Goal: Transaction & Acquisition: Book appointment/travel/reservation

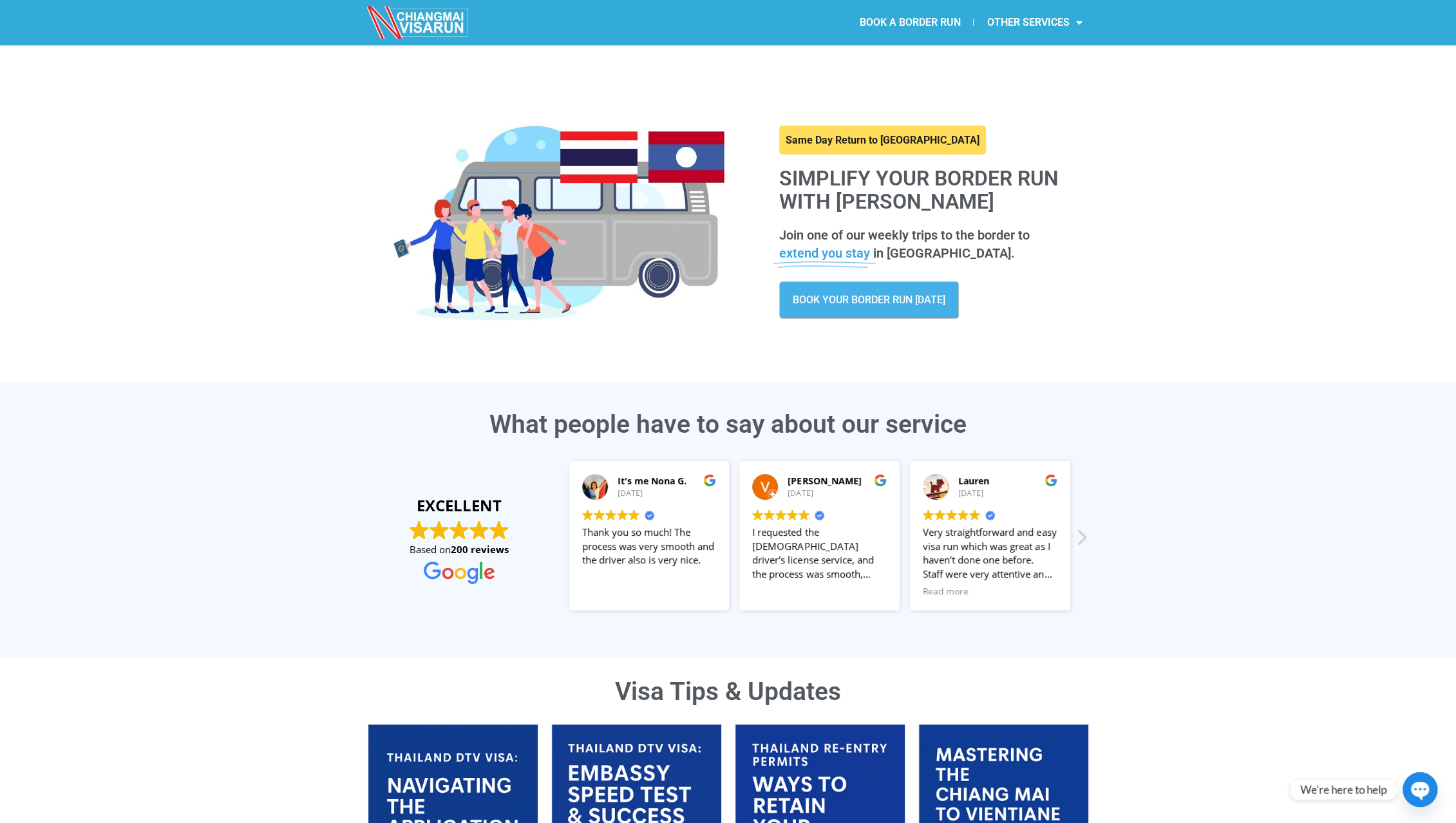
drag, startPoint x: 1235, startPoint y: 625, endPoint x: 731, endPoint y: 63, distance: 754.9
click at [843, 306] on link "BOOK YOUR BORDER RUN TODAY" at bounding box center [869, 300] width 180 height 37
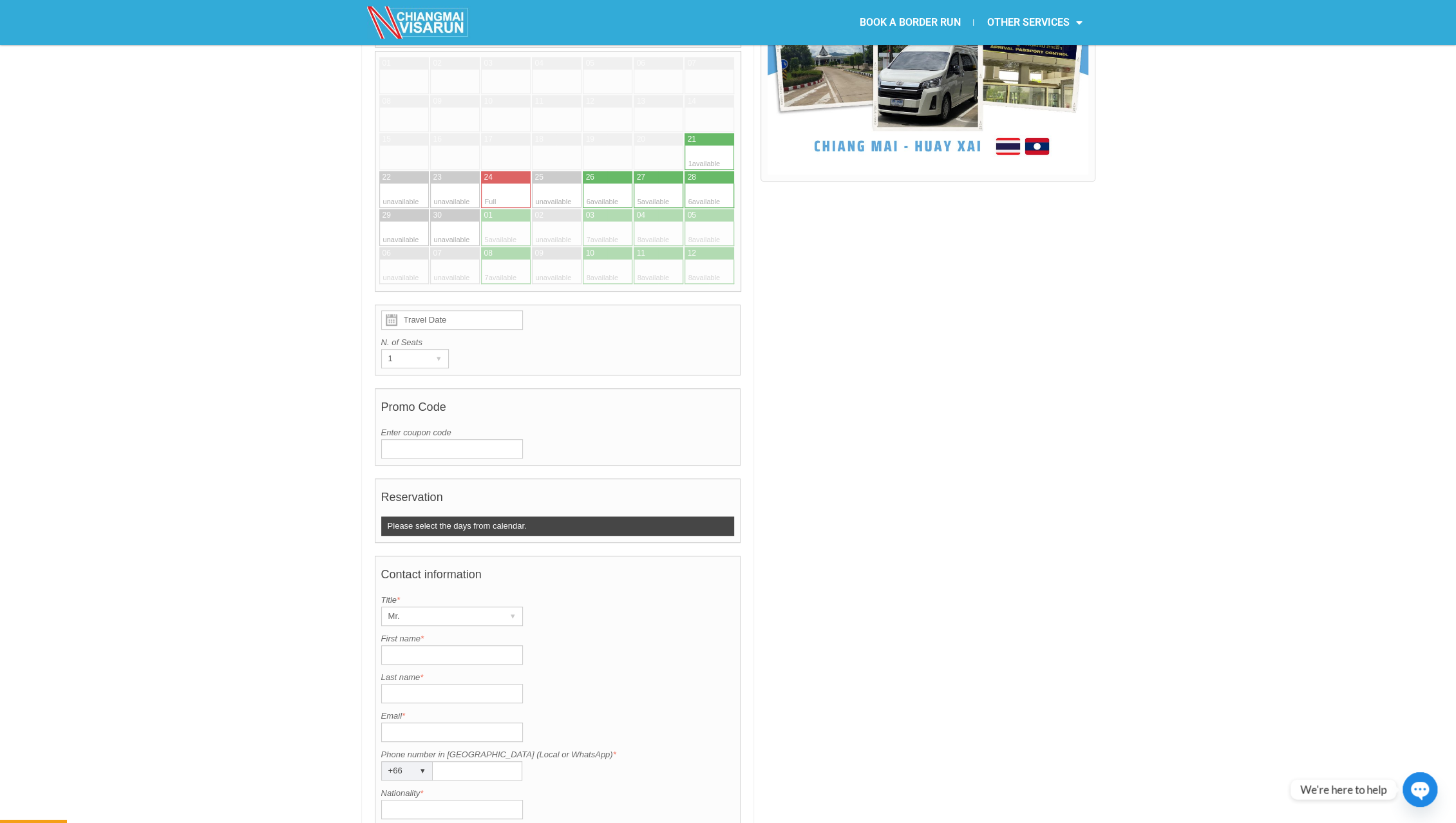
scroll to position [258, 0]
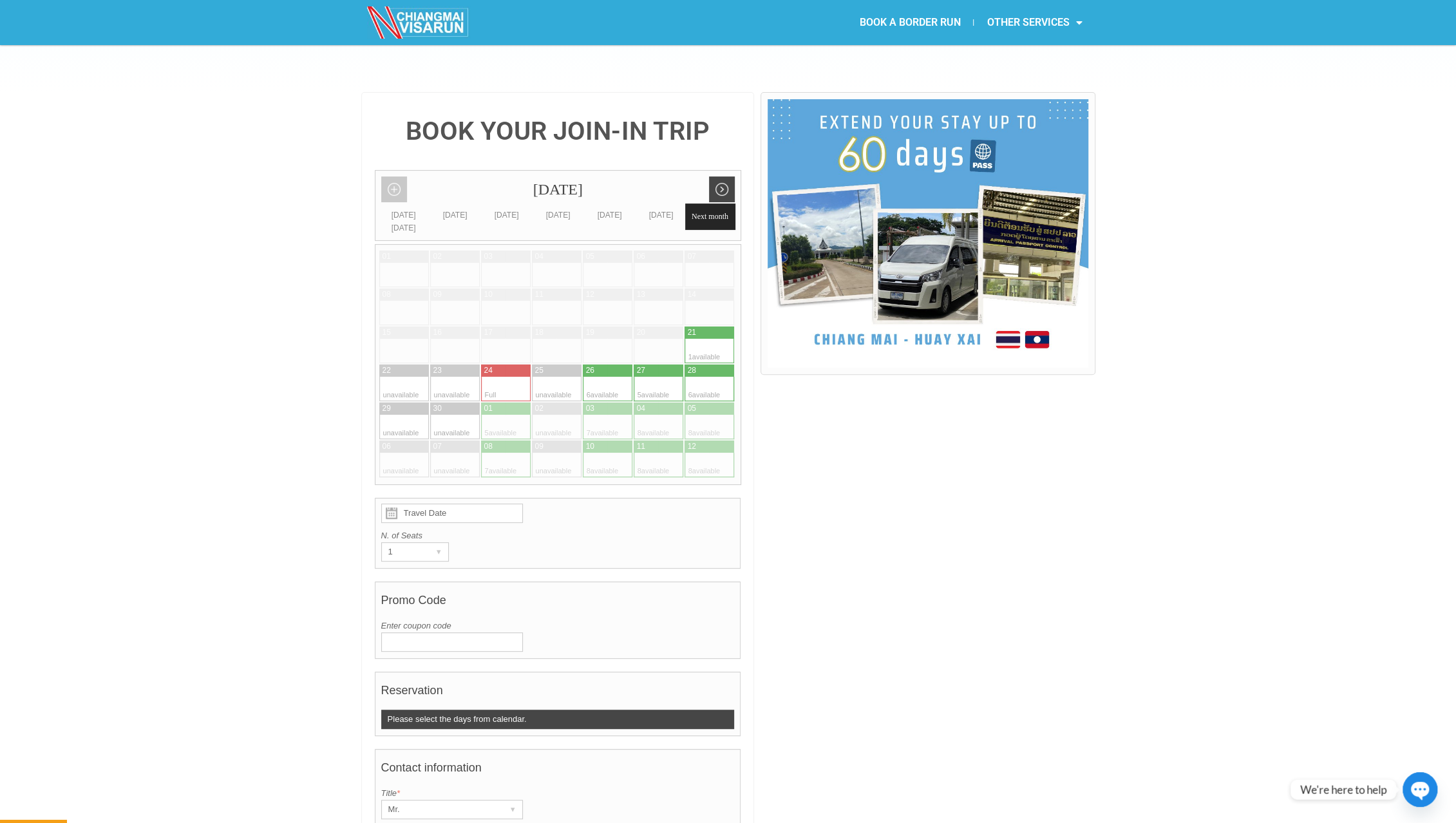
click at [718, 177] on link "Next month" at bounding box center [721, 189] width 25 height 25
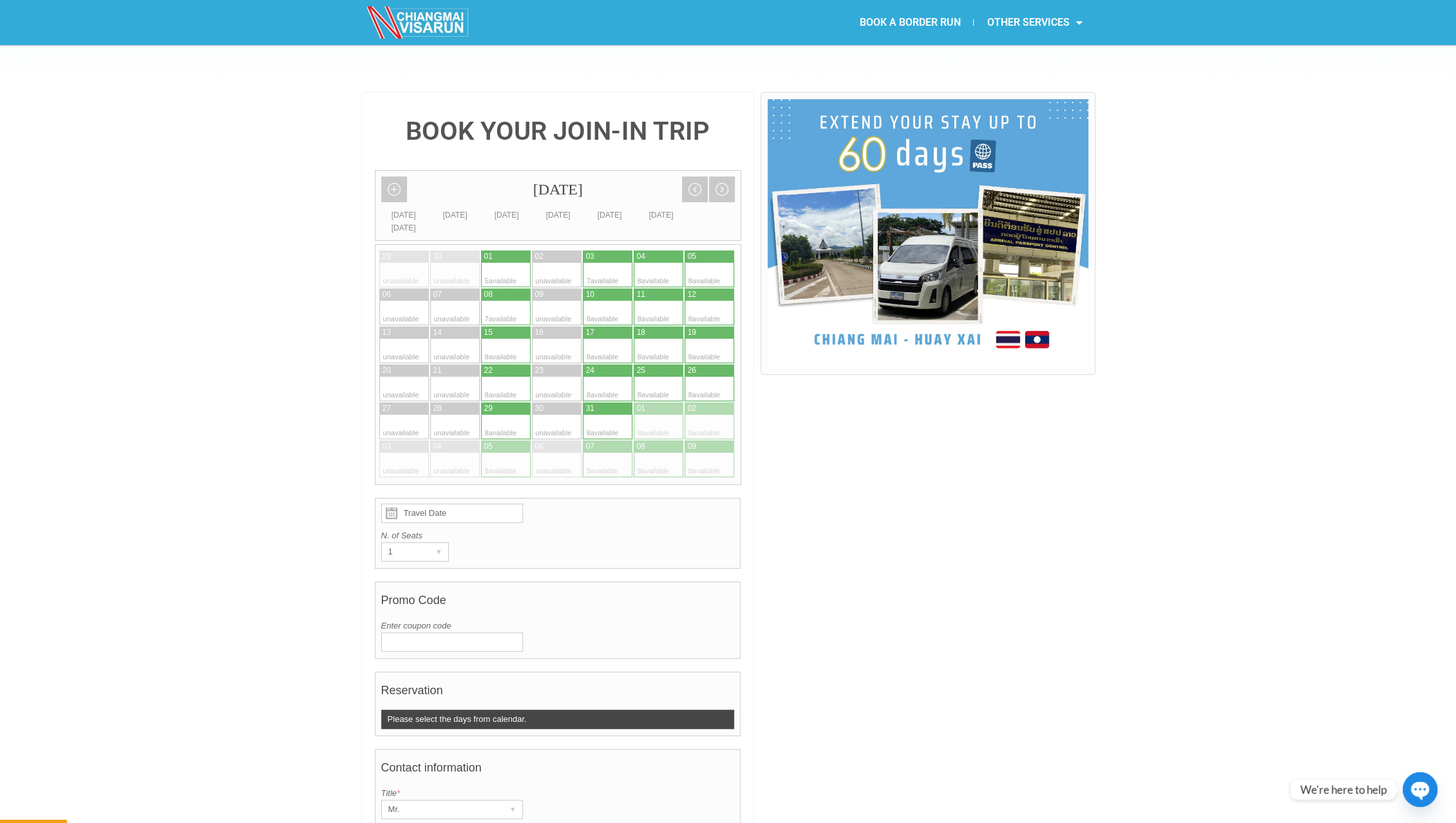
click at [612, 263] on div at bounding box center [620, 275] width 25 height 25
type input "03 October 2025"
radio input "true"
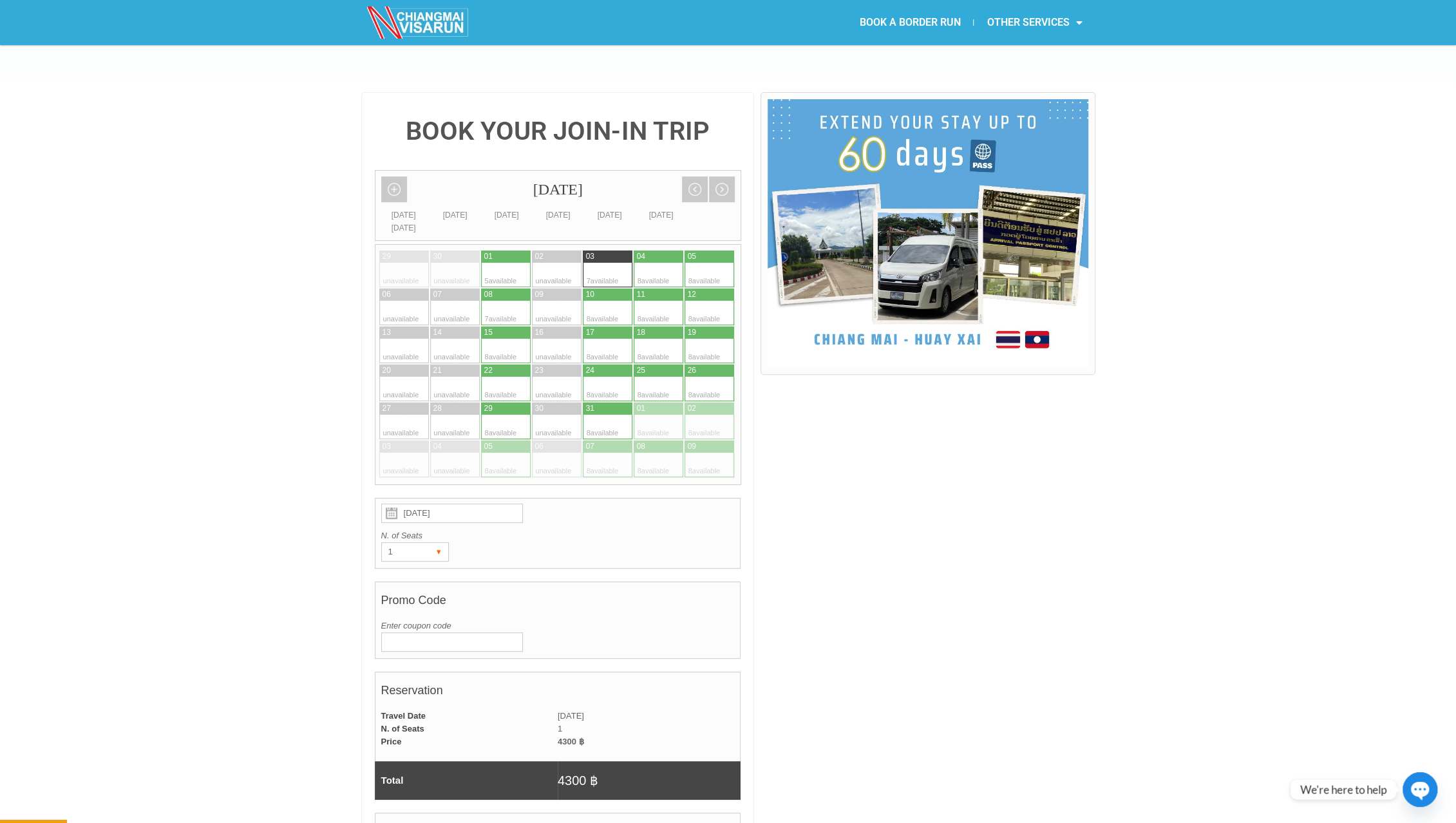
click at [428, 542] on div "1 ▾" at bounding box center [415, 552] width 67 height 19
click at [521, 263] on div at bounding box center [518, 275] width 25 height 25
type input "01 October 2025"
click at [520, 198] on div "October 2025 Add month view Remove month view Next month Previous month Monday …" at bounding box center [557, 327] width 366 height 315
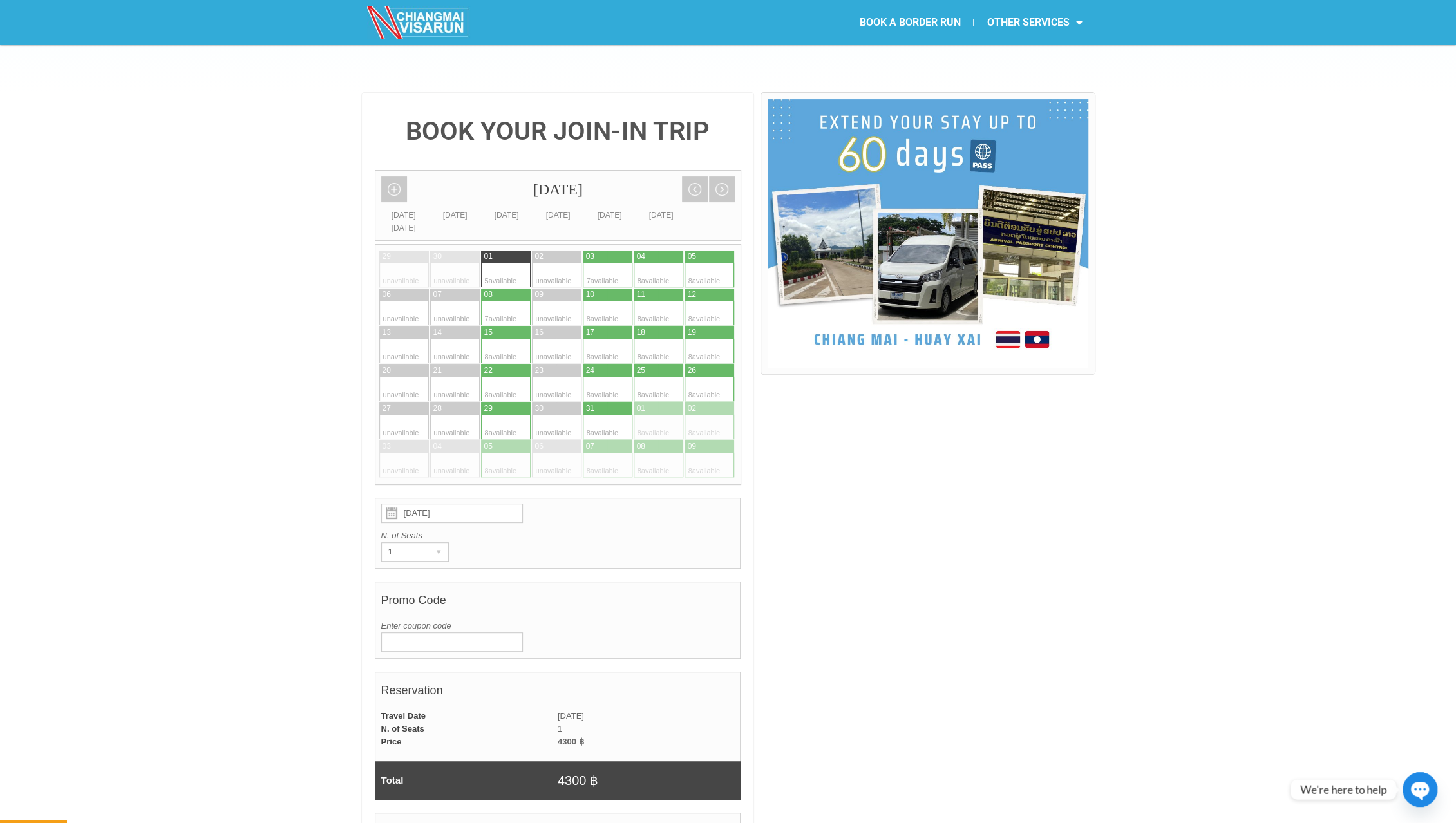
click at [505, 263] on div "5 available" at bounding box center [506, 275] width 49 height 25
radio input "true"
click at [421, 543] on div "1" at bounding box center [403, 552] width 42 height 18
click at [607, 587] on h4 "Promo Code" at bounding box center [558, 603] width 354 height 32
click at [467, 632] on input "Enter coupon code" at bounding box center [452, 642] width 142 height 19
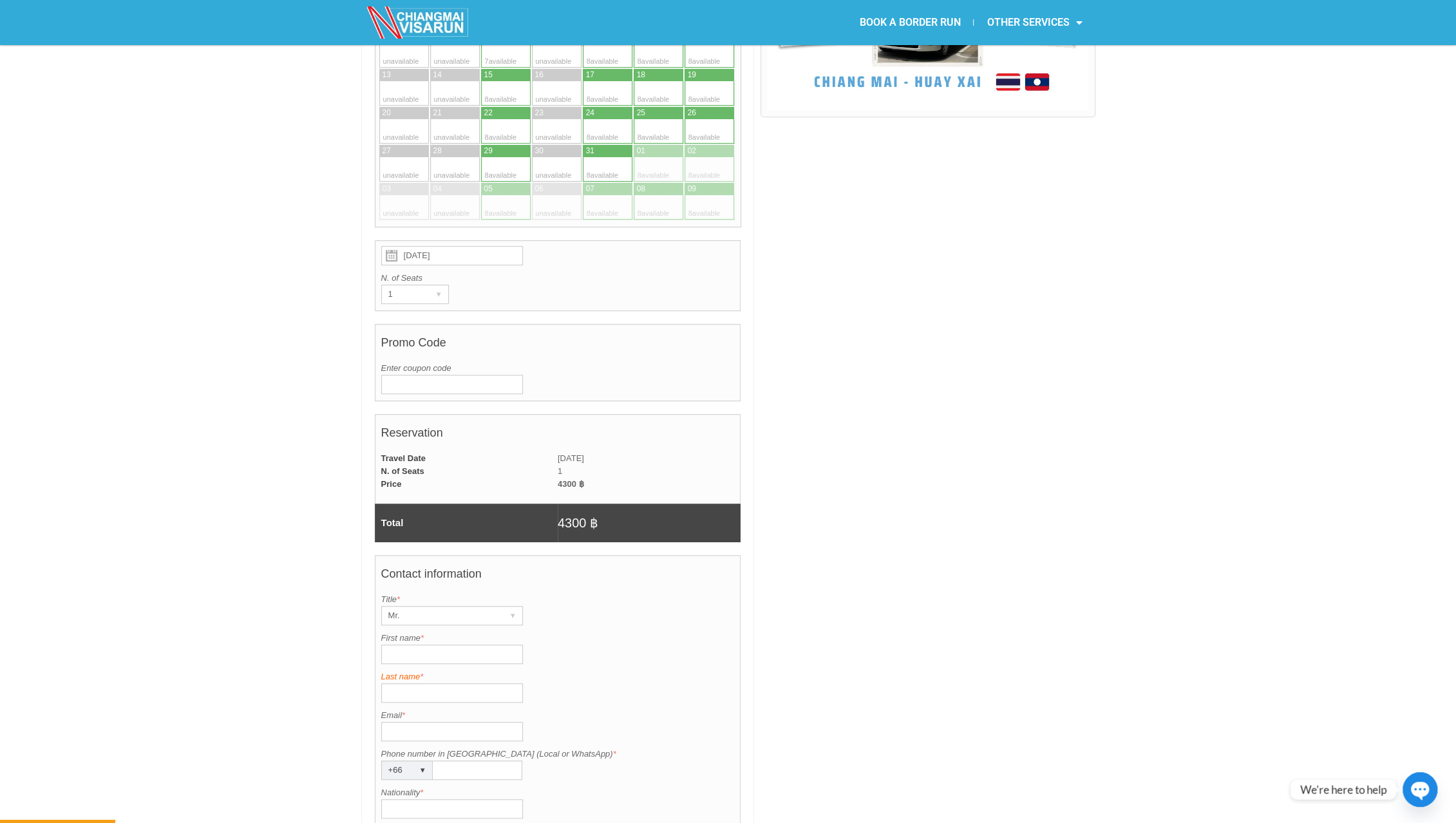
scroll to position [580, 0]
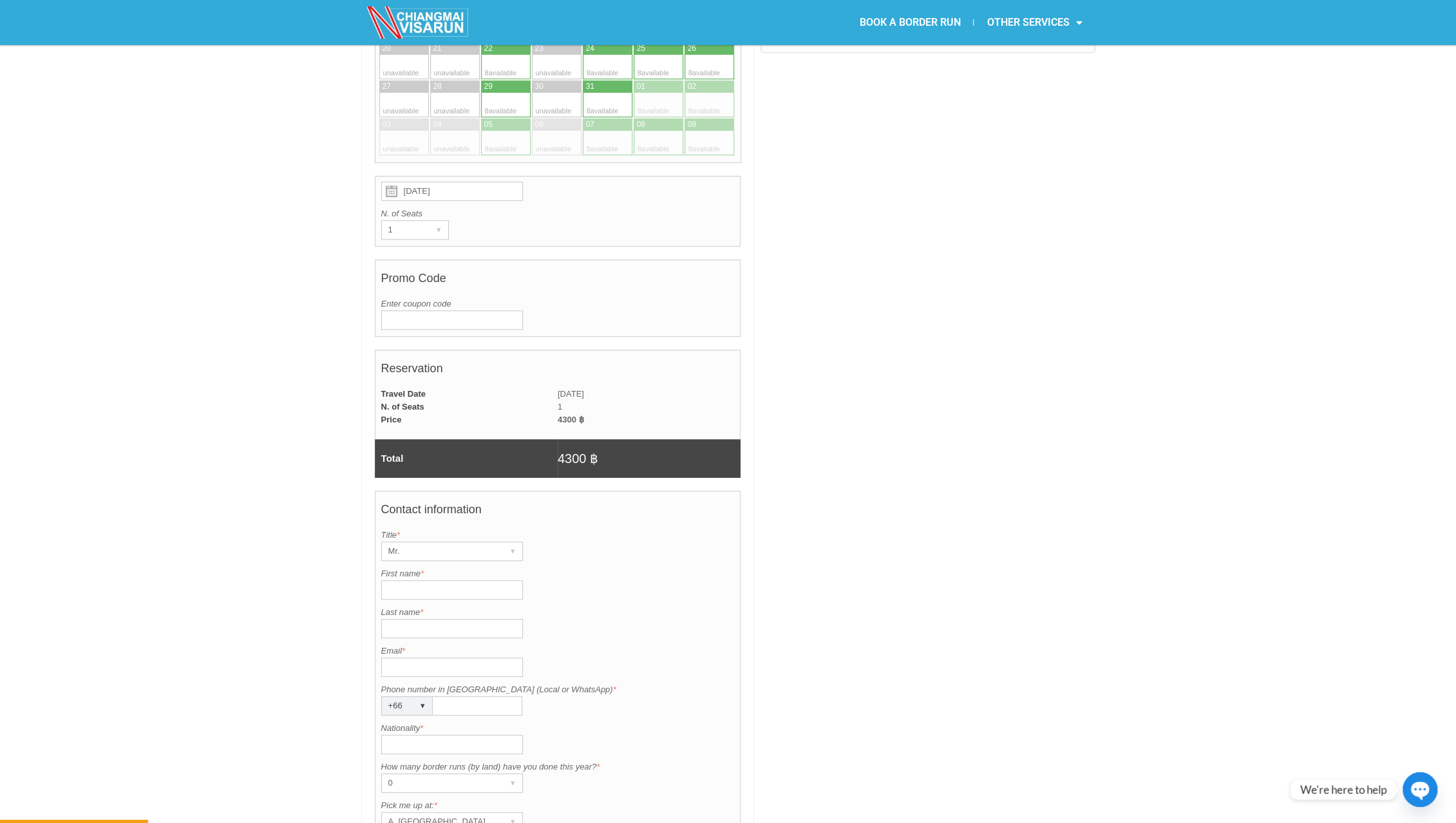
click at [444, 580] on input "First name *" at bounding box center [452, 589] width 142 height 19
type input "Jean-Amael"
click at [412, 619] on input "Last name *" at bounding box center [452, 628] width 142 height 19
type input "Stassart"
click at [404, 683] on label "Phone number in Thailand (Local or WhatsApp) *" at bounding box center [558, 689] width 354 height 13
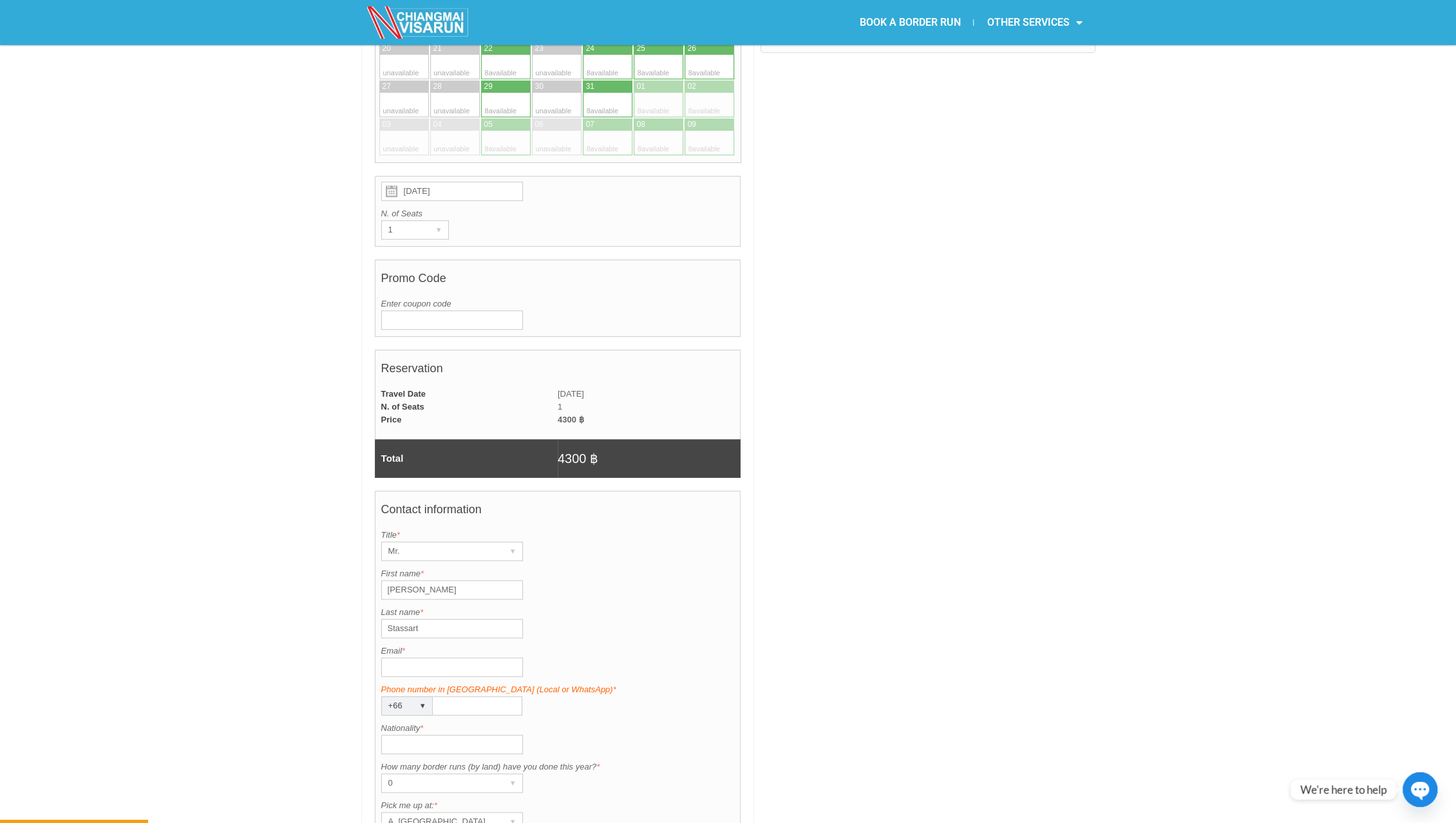
click at [433, 696] on input "Phone number in Thailand (Local or WhatsApp) *" at bounding box center [477, 705] width 89 height 19
click at [407, 644] on label "Email *" at bounding box center [558, 650] width 354 height 13
click at [407, 658] on input "Email *" at bounding box center [452, 667] width 142 height 19
type input "ja.stasasrt@gmail.com"
click at [471, 696] on input "Phone number in Thailand (Local or WhatsApp) *" at bounding box center [477, 705] width 89 height 19
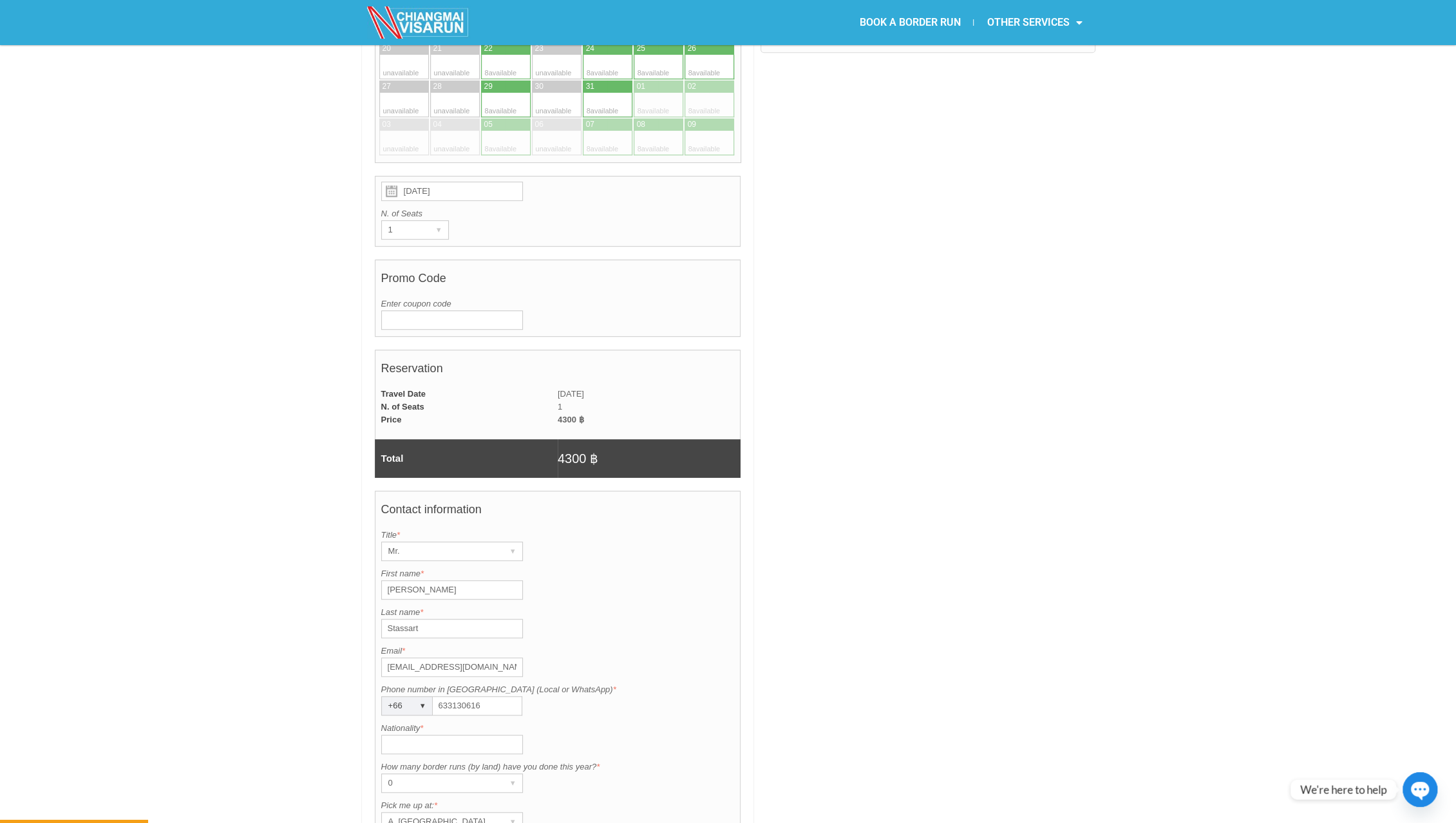
type input "633130616"
click at [422, 735] on input "Nationality *" at bounding box center [452, 744] width 142 height 19
click at [467, 774] on div "0" at bounding box center [440, 783] width 116 height 18
click at [416, 800] on li "0" at bounding box center [446, 810] width 129 height 19
click at [416, 735] on input "Nationality *" at bounding box center [452, 744] width 142 height 19
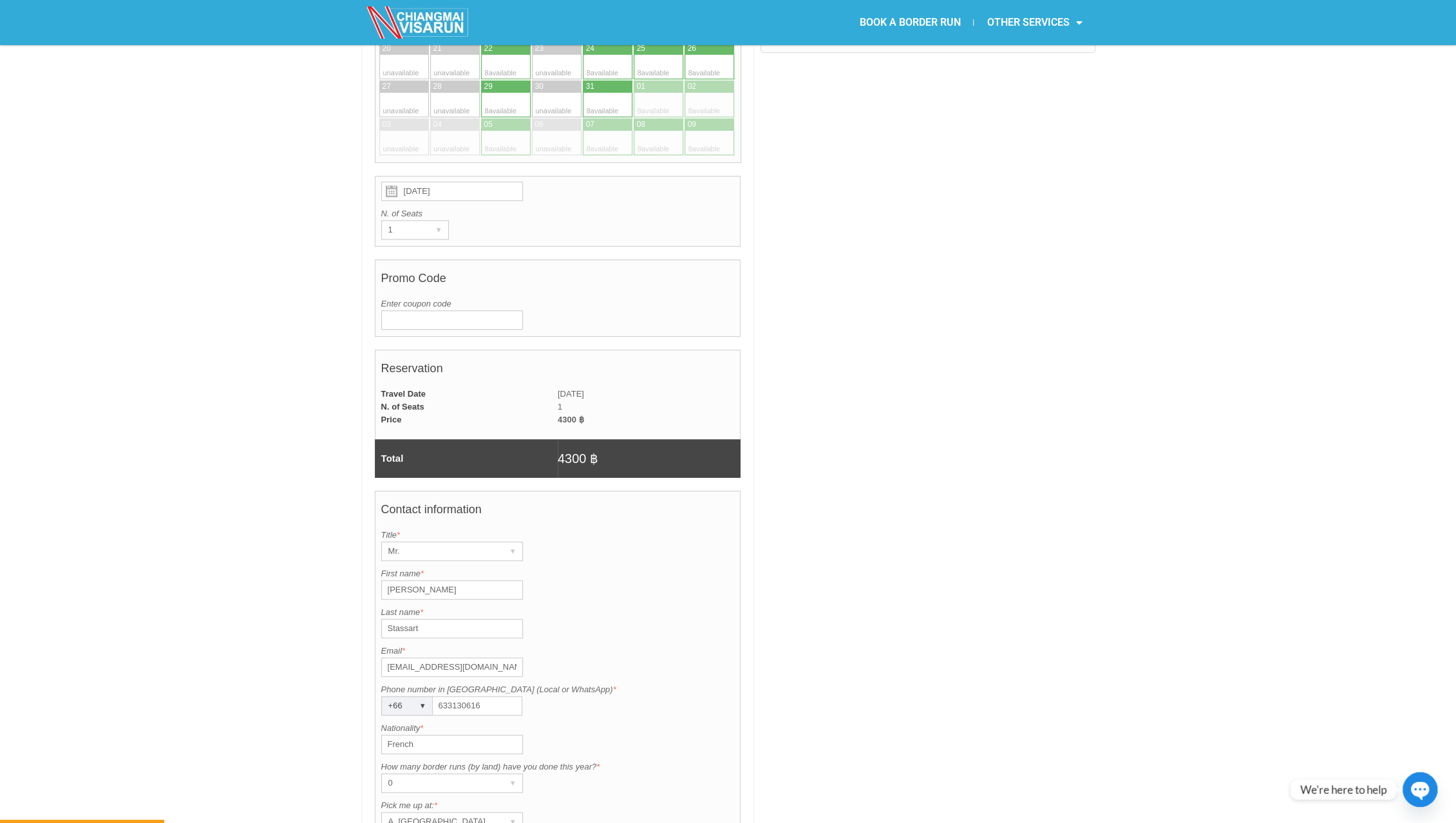
scroll to position [708, 0]
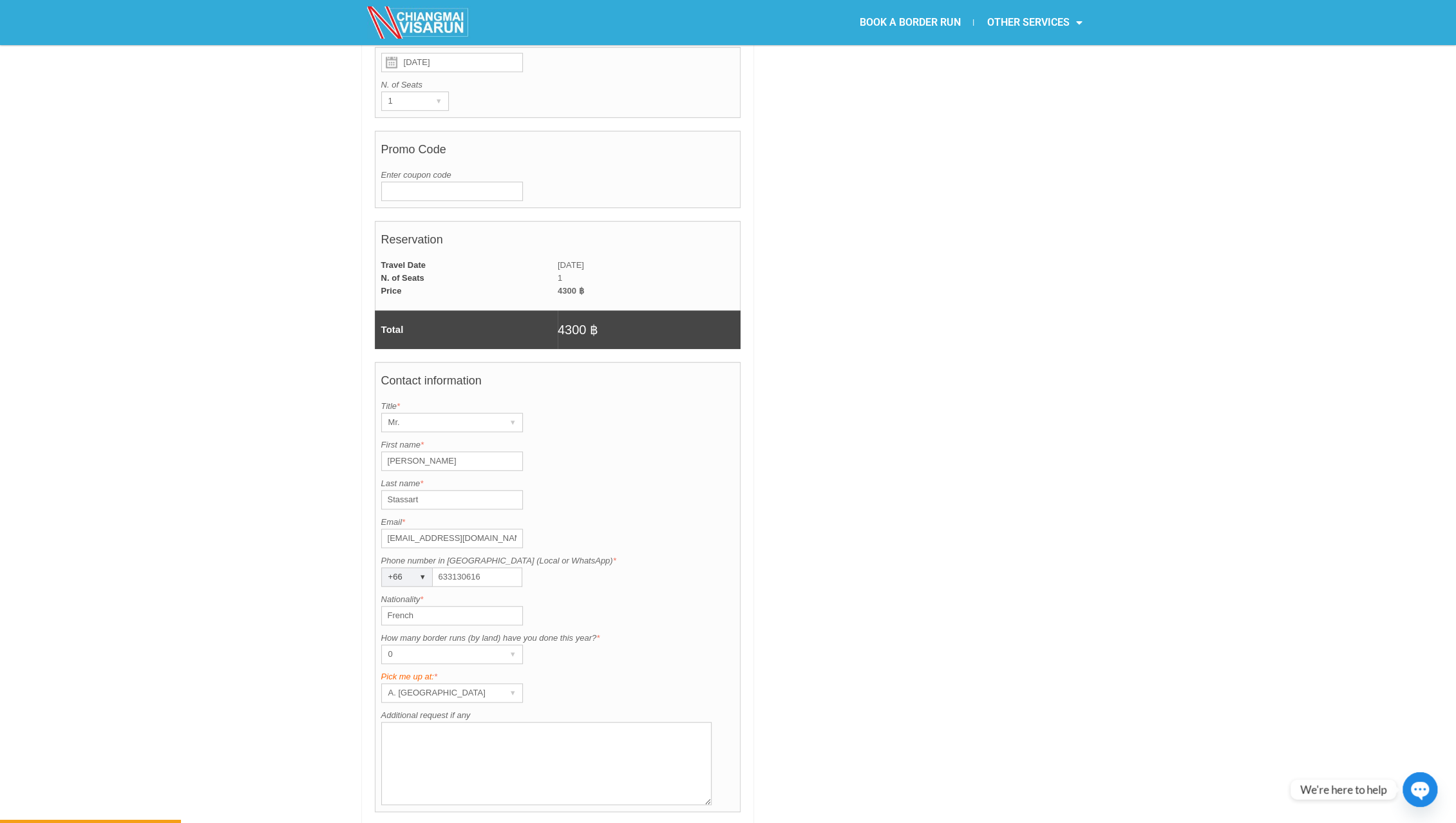
type input "French"
click at [444, 670] on label "Pick me up at: *" at bounding box center [558, 676] width 354 height 13
click at [428, 684] on div "A. Centara Riverside Hotel" at bounding box center [440, 693] width 116 height 18
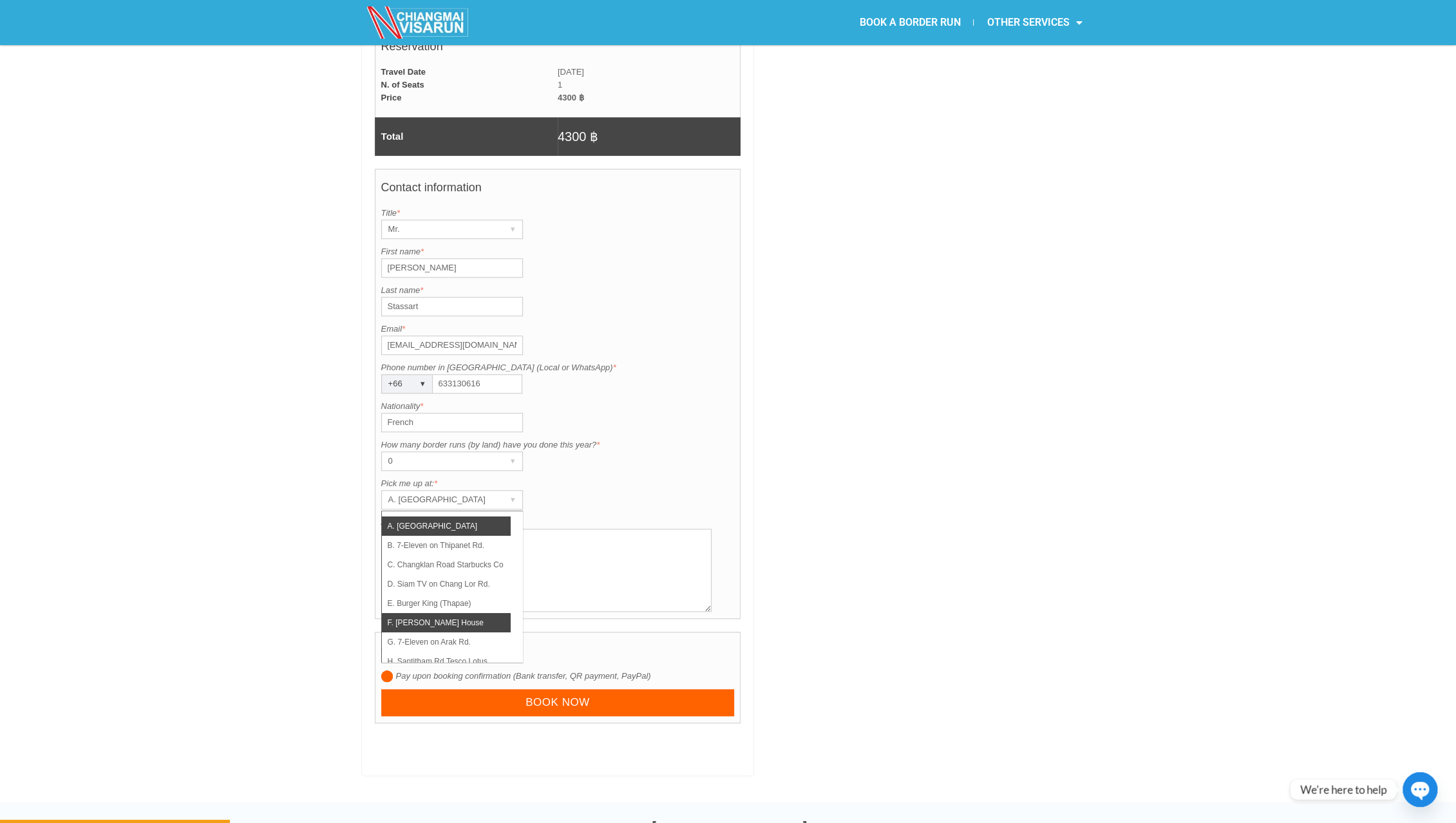
scroll to position [91, 0]
click at [451, 637] on li "L. Central Festival (bus stop)" at bounding box center [446, 647] width 129 height 19
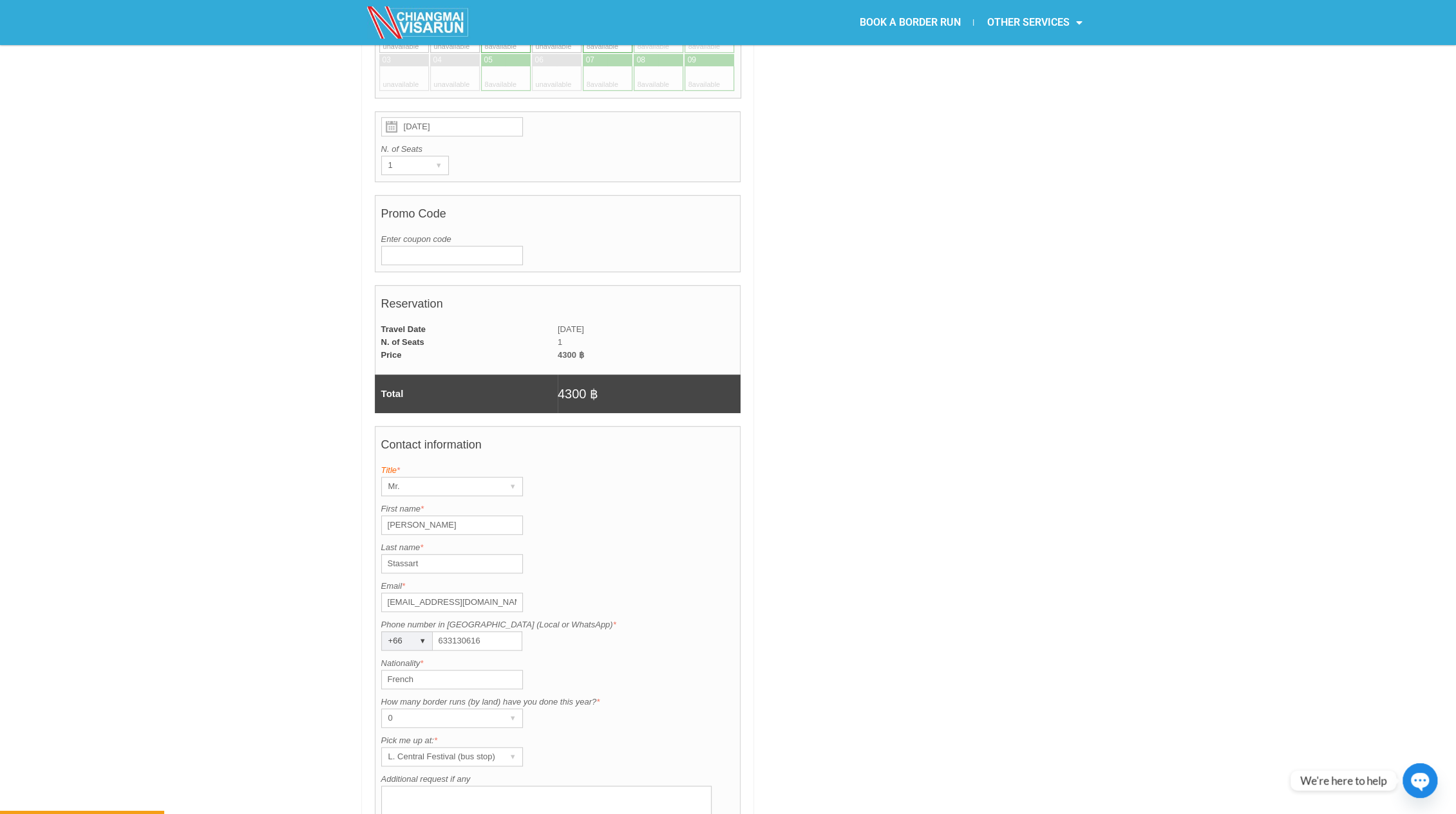
scroll to position [836, 0]
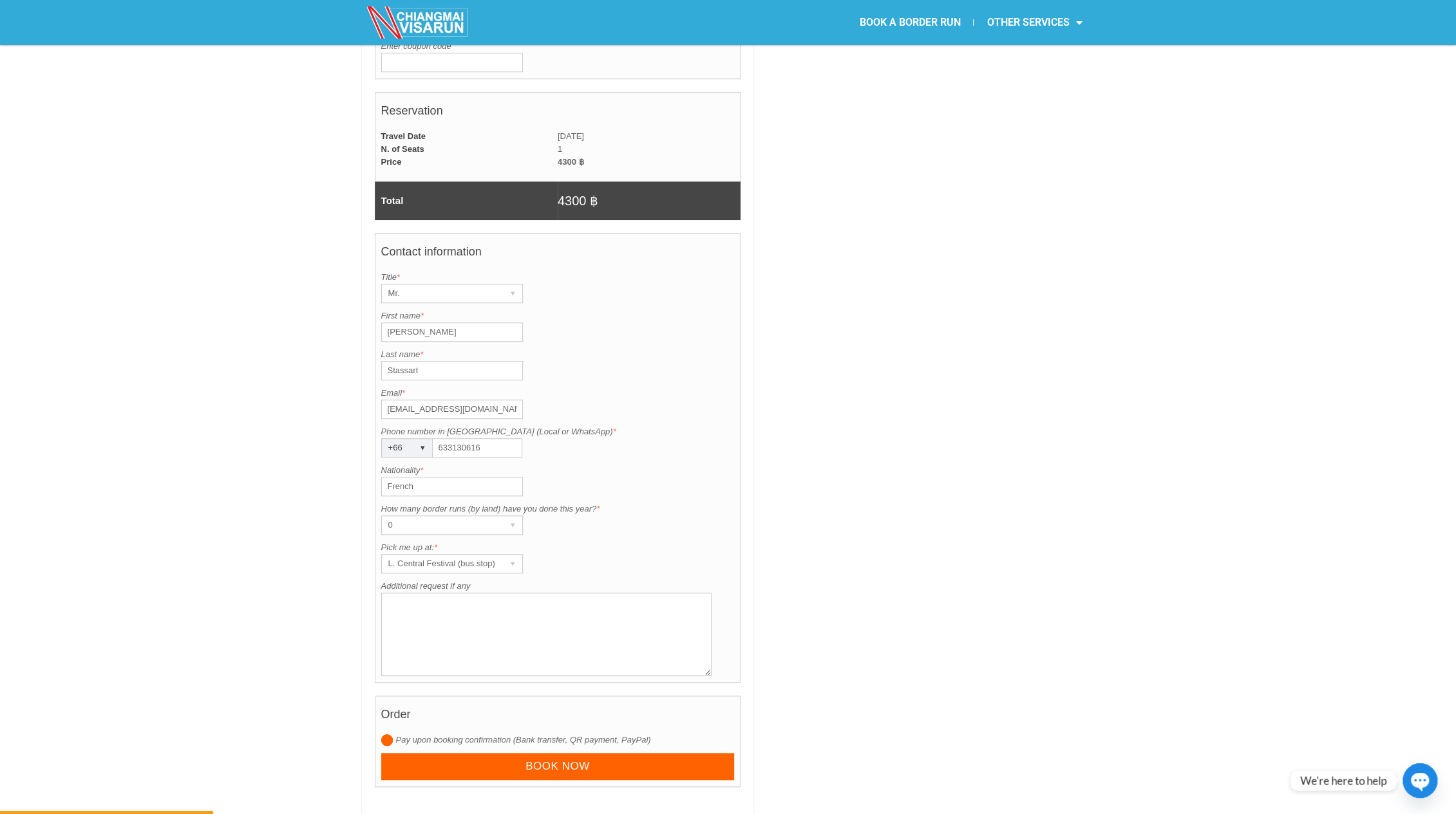
click at [465, 593] on textarea "Additional request if any" at bounding box center [547, 634] width 331 height 83
click at [500, 753] on input "Book now" at bounding box center [558, 767] width 354 height 28
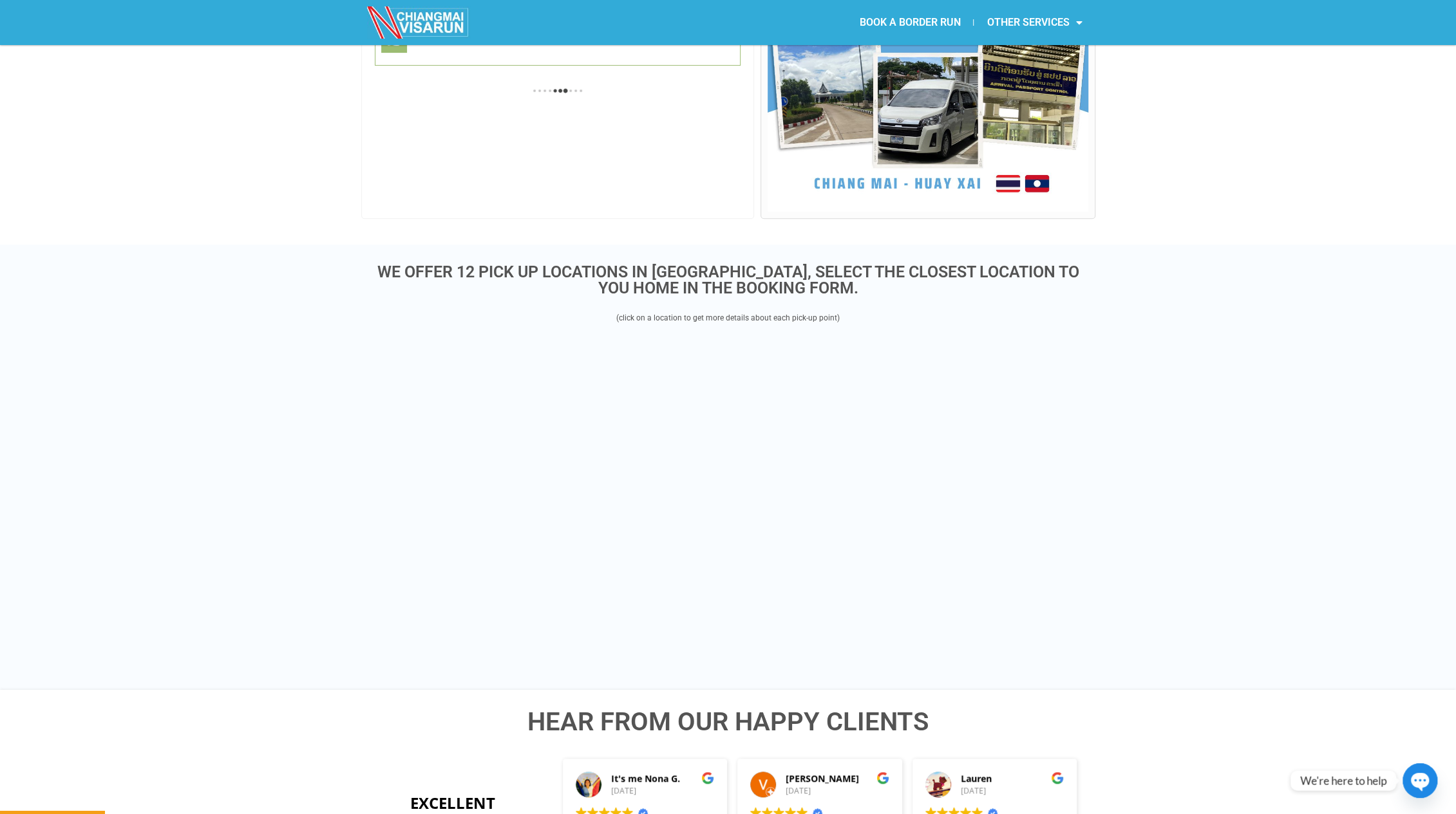
scroll to position [332, 0]
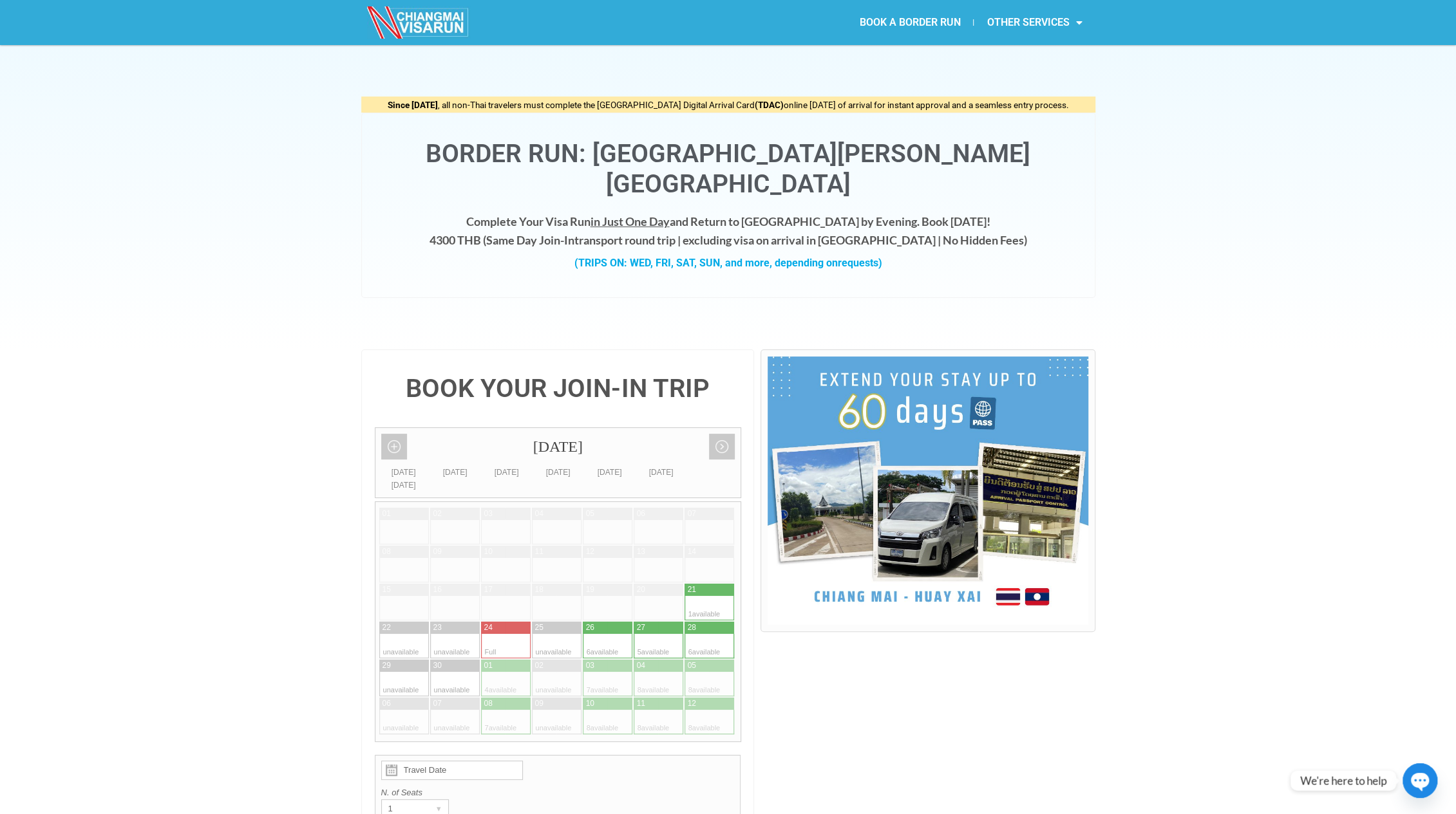
drag, startPoint x: 1051, startPoint y: 351, endPoint x: 719, endPoint y: 52, distance: 446.8
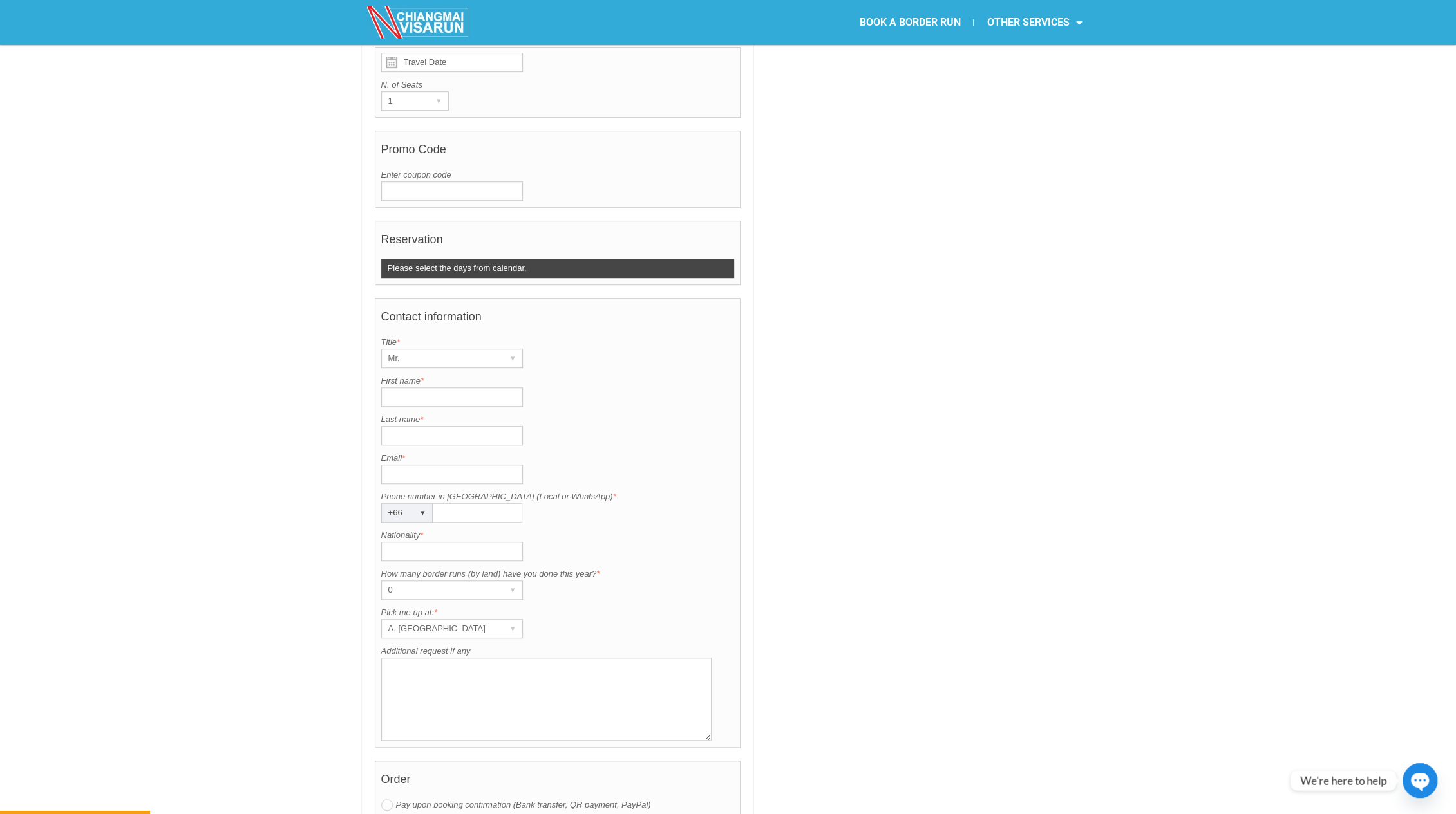
scroll to position [773, 0]
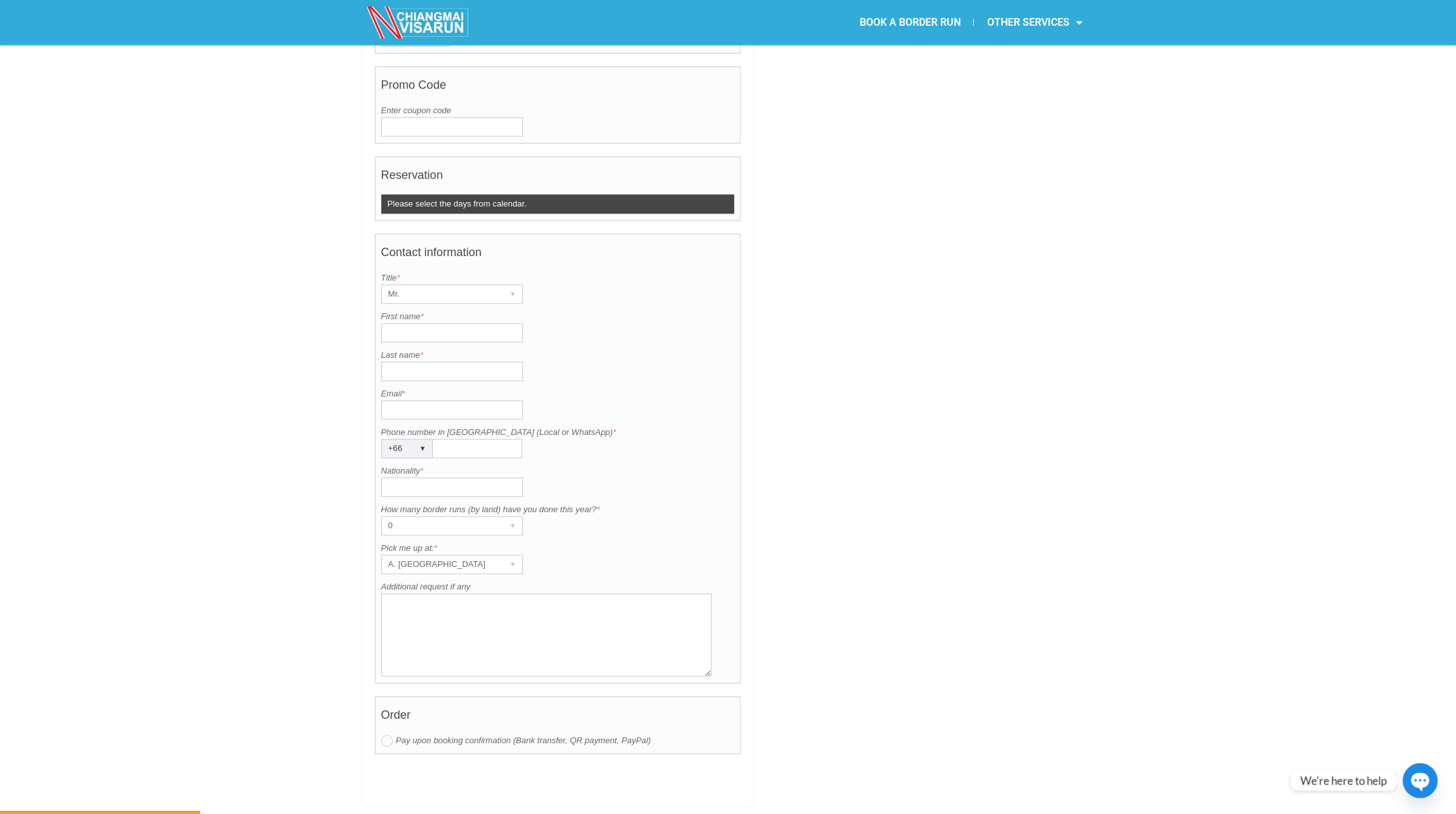
click at [444, 324] on input "First name *" at bounding box center [452, 333] width 142 height 19
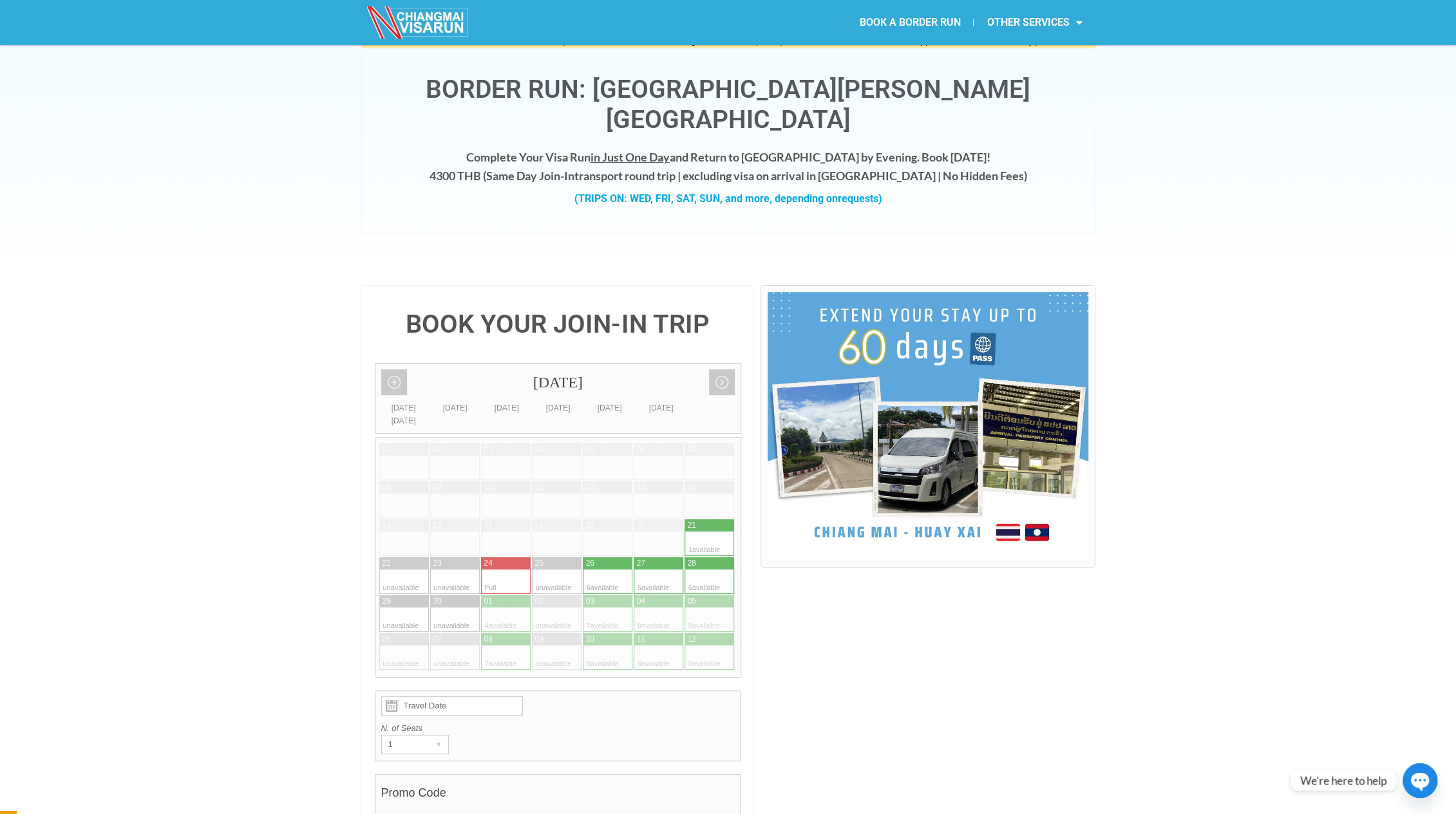
scroll to position [0, 0]
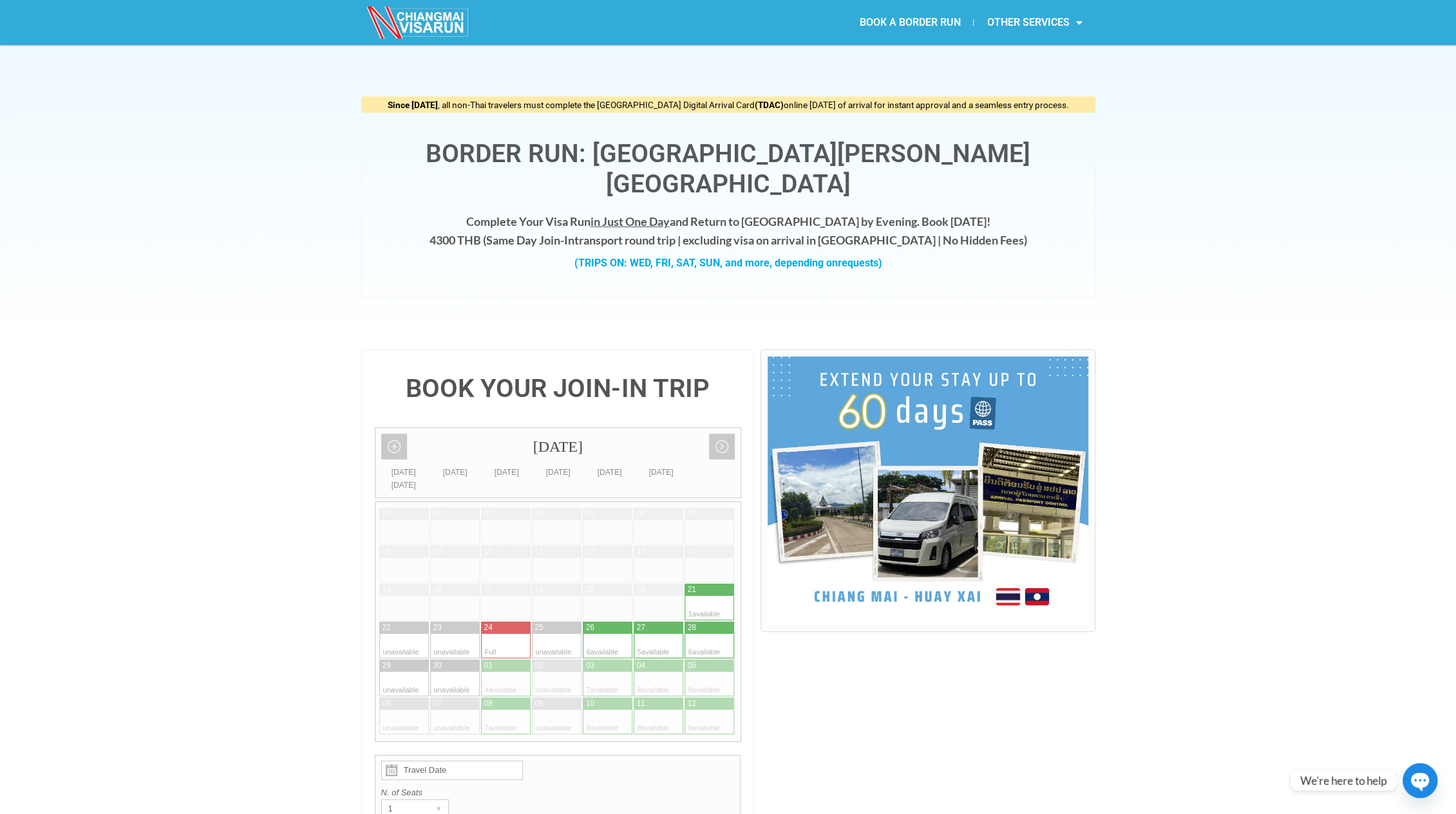
click at [877, 20] on link "BOOK A BORDER RUN" at bounding box center [909, 22] width 127 height 30
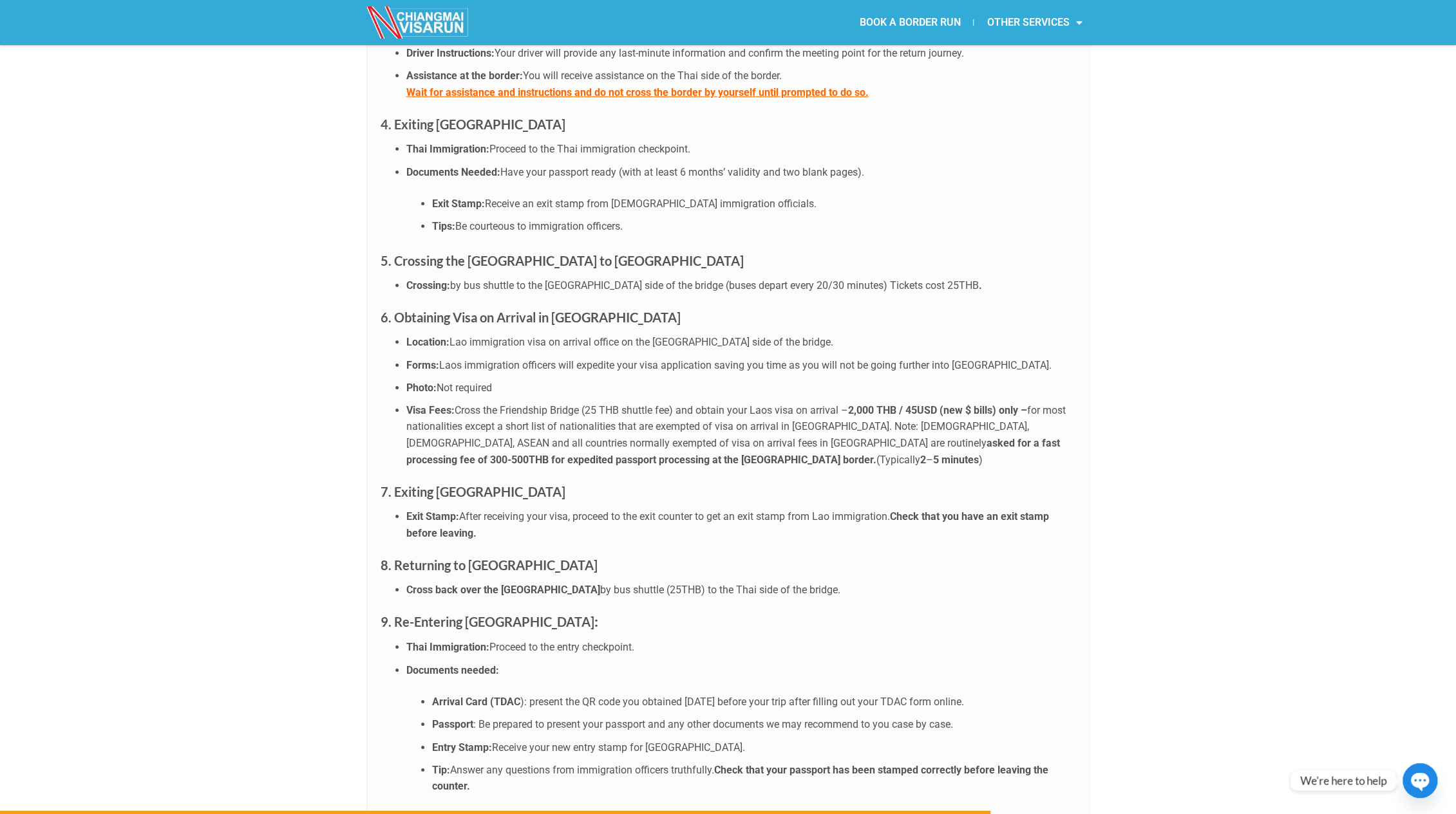
scroll to position [4457, 0]
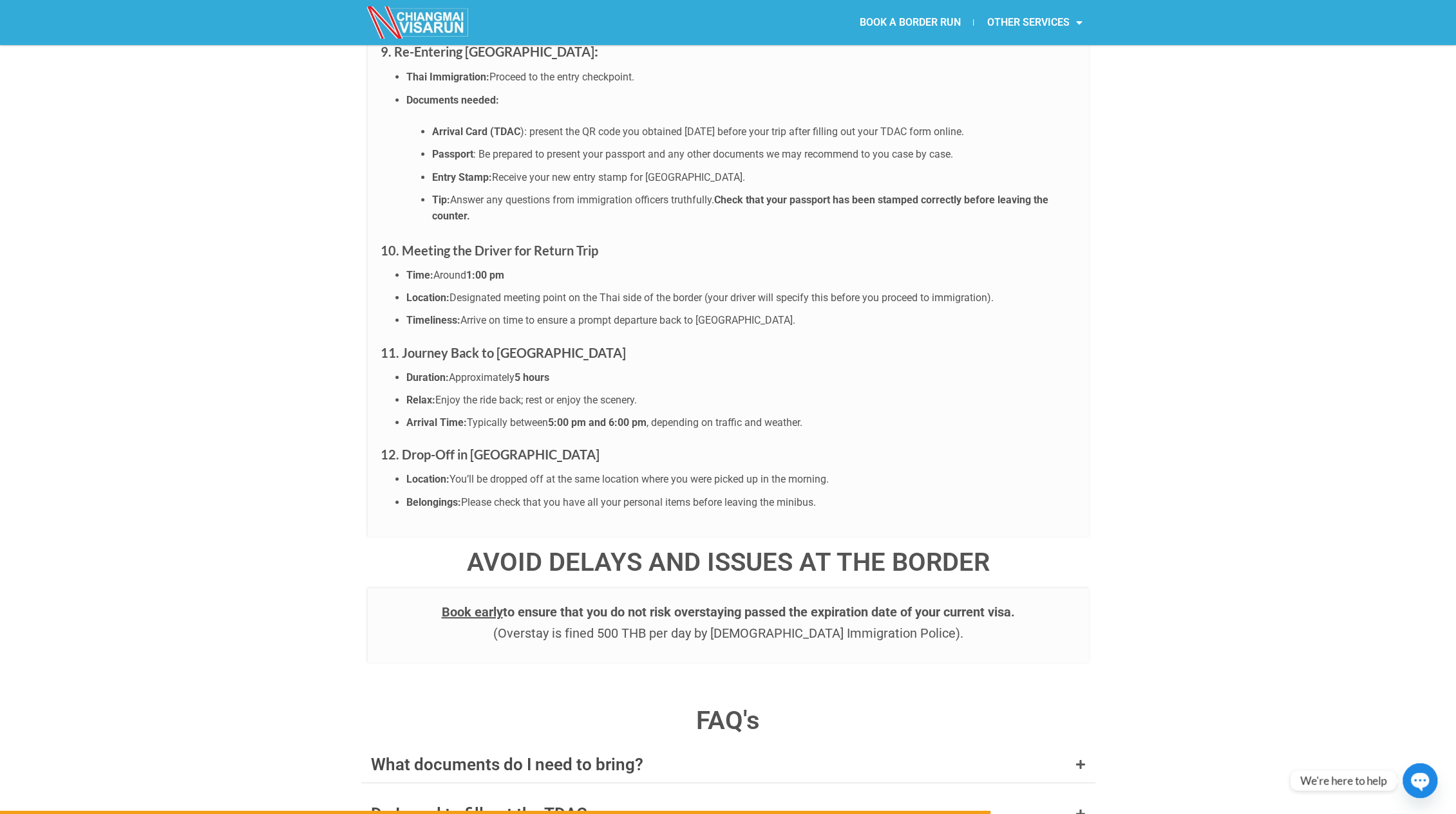
drag, startPoint x: 1121, startPoint y: 383, endPoint x: 759, endPoint y: 367, distance: 362.4
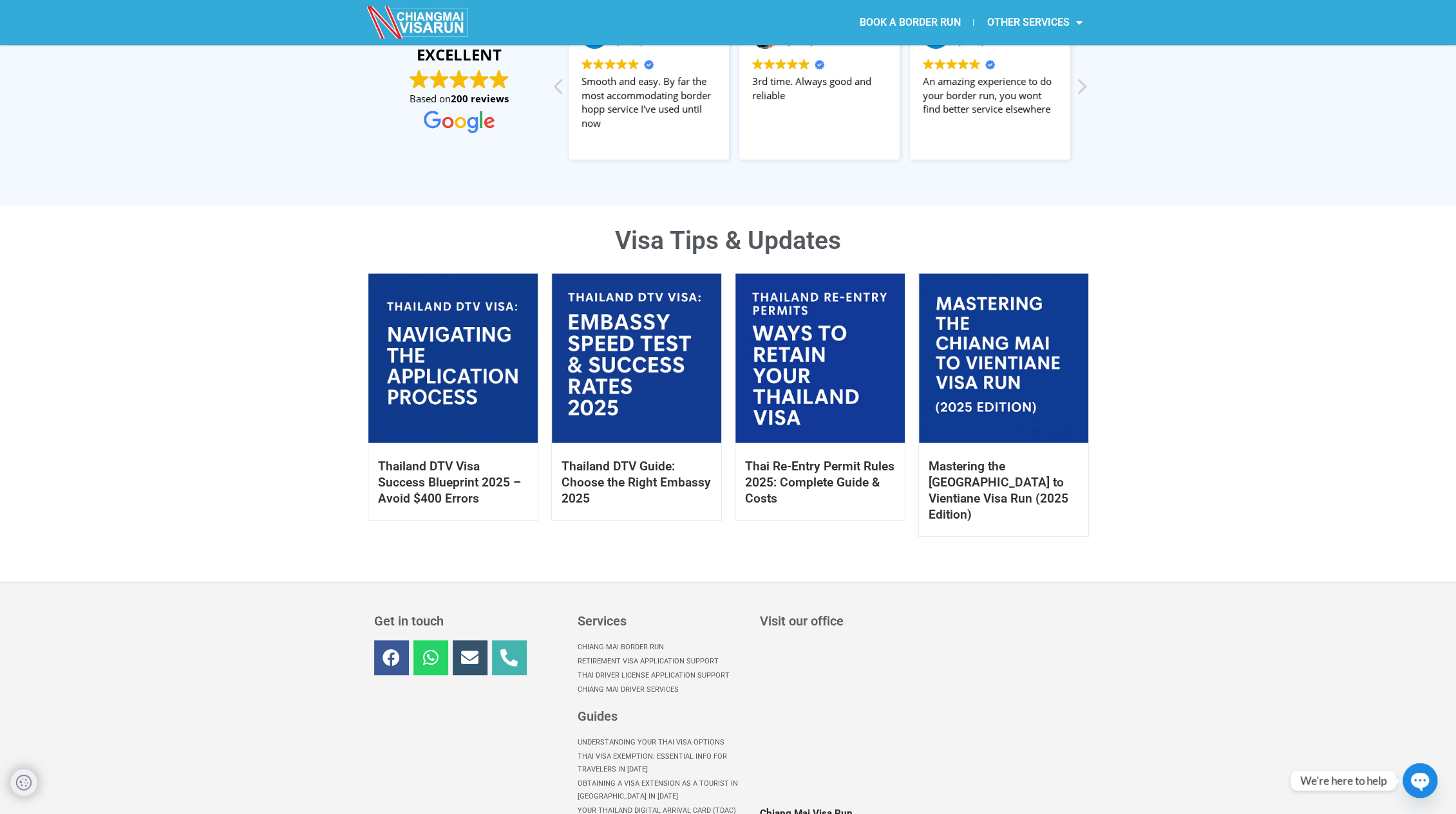
scroll to position [515, 0]
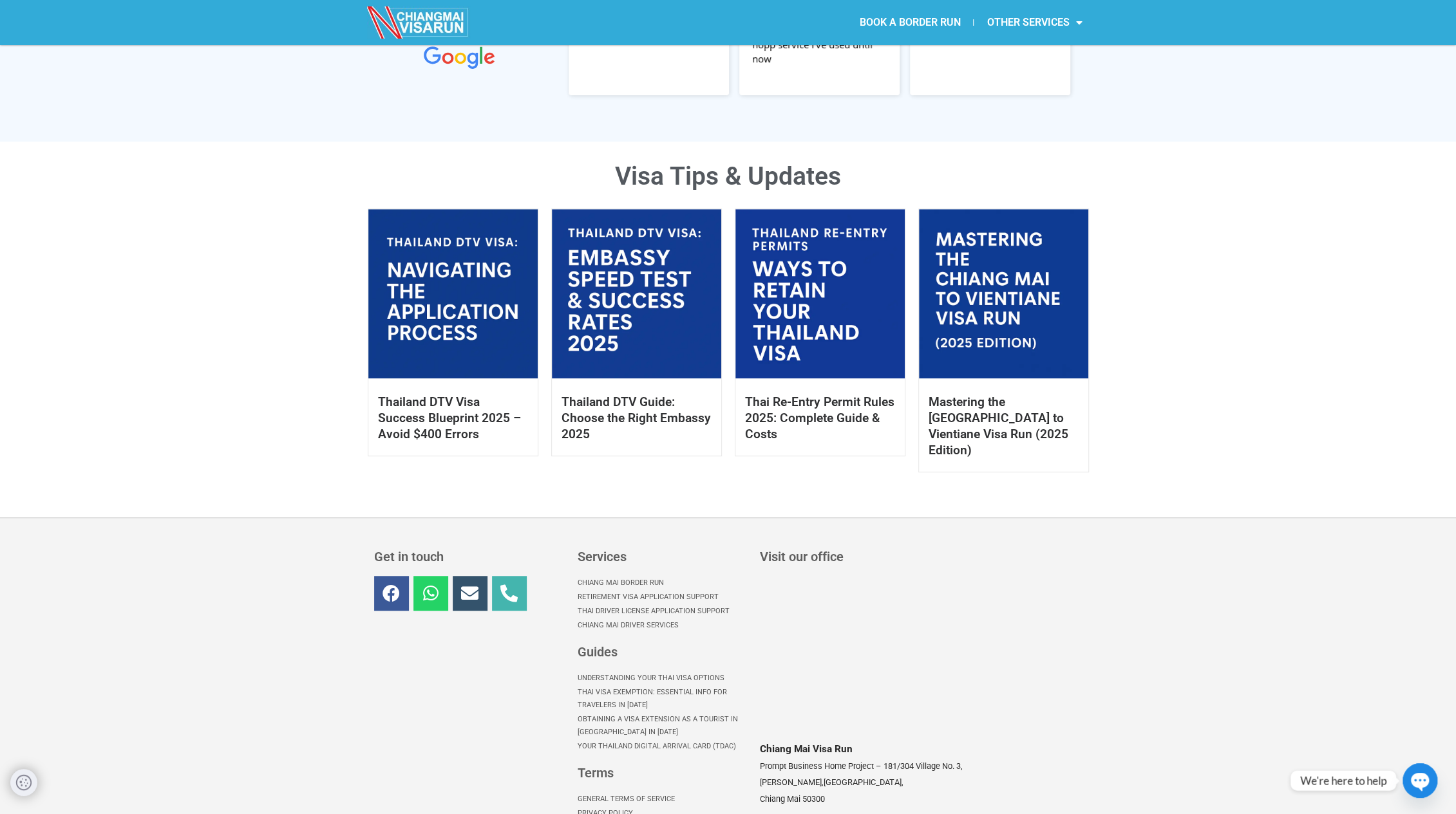
drag, startPoint x: 1232, startPoint y: 747, endPoint x: 419, endPoint y: 85, distance: 1048.4
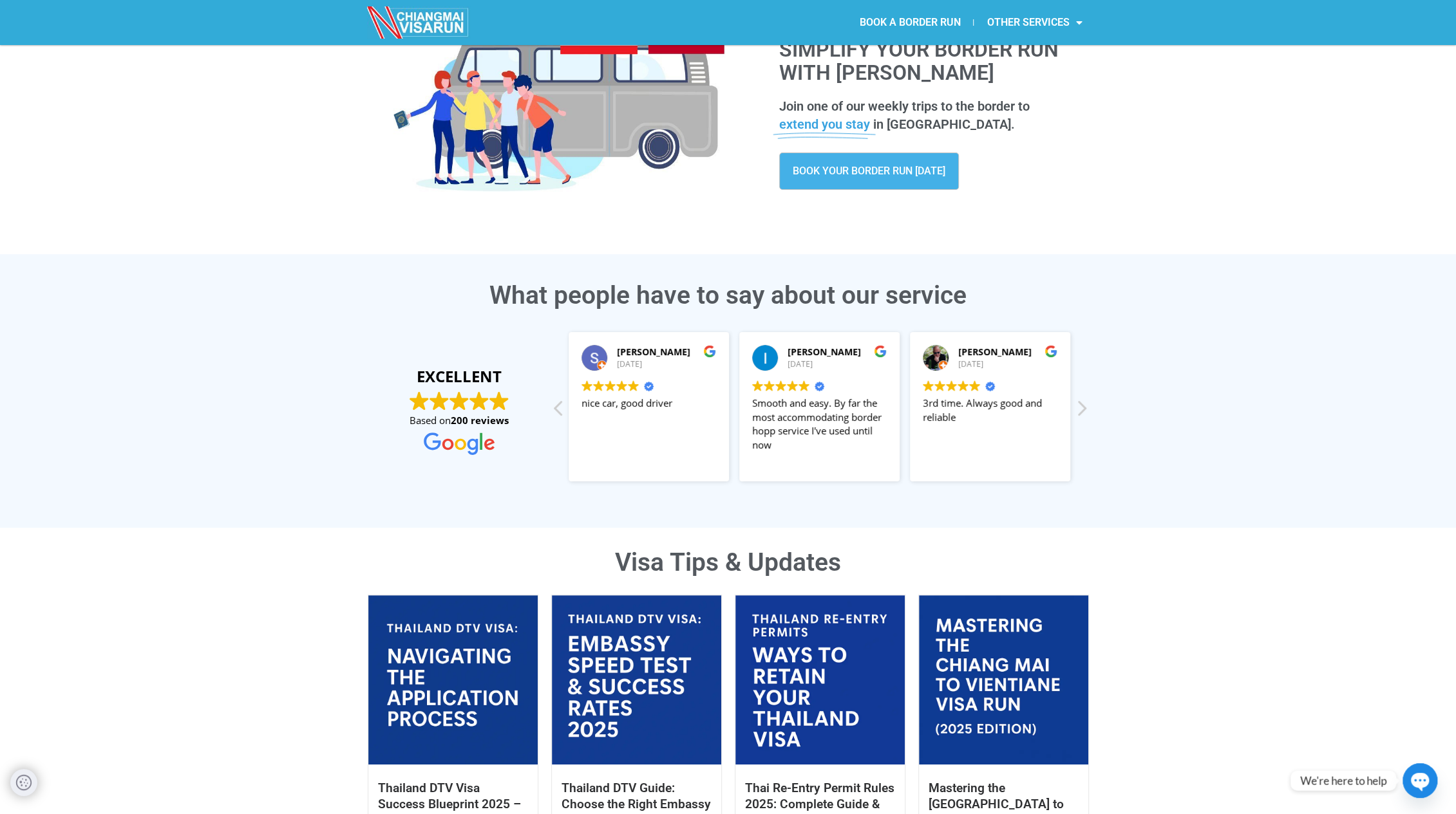
scroll to position [0, 0]
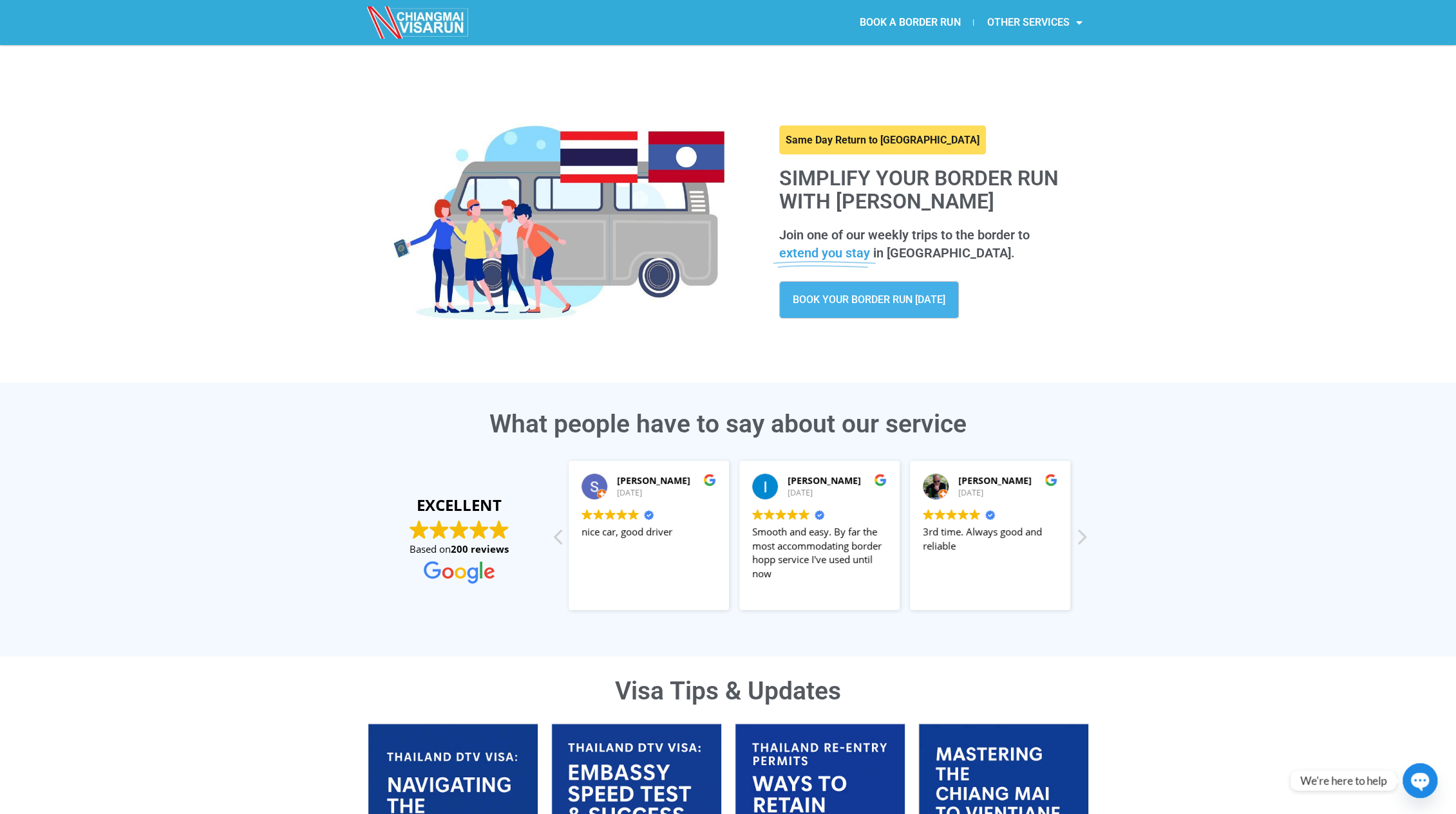
click at [1045, 12] on link "OTHER SERVICES" at bounding box center [1034, 22] width 121 height 30
click at [1043, 18] on link "OTHER SERVICES" at bounding box center [1034, 22] width 121 height 30
click at [1062, 106] on link "Student Visa (ED Visa) Support" at bounding box center [1051, 109] width 154 height 25
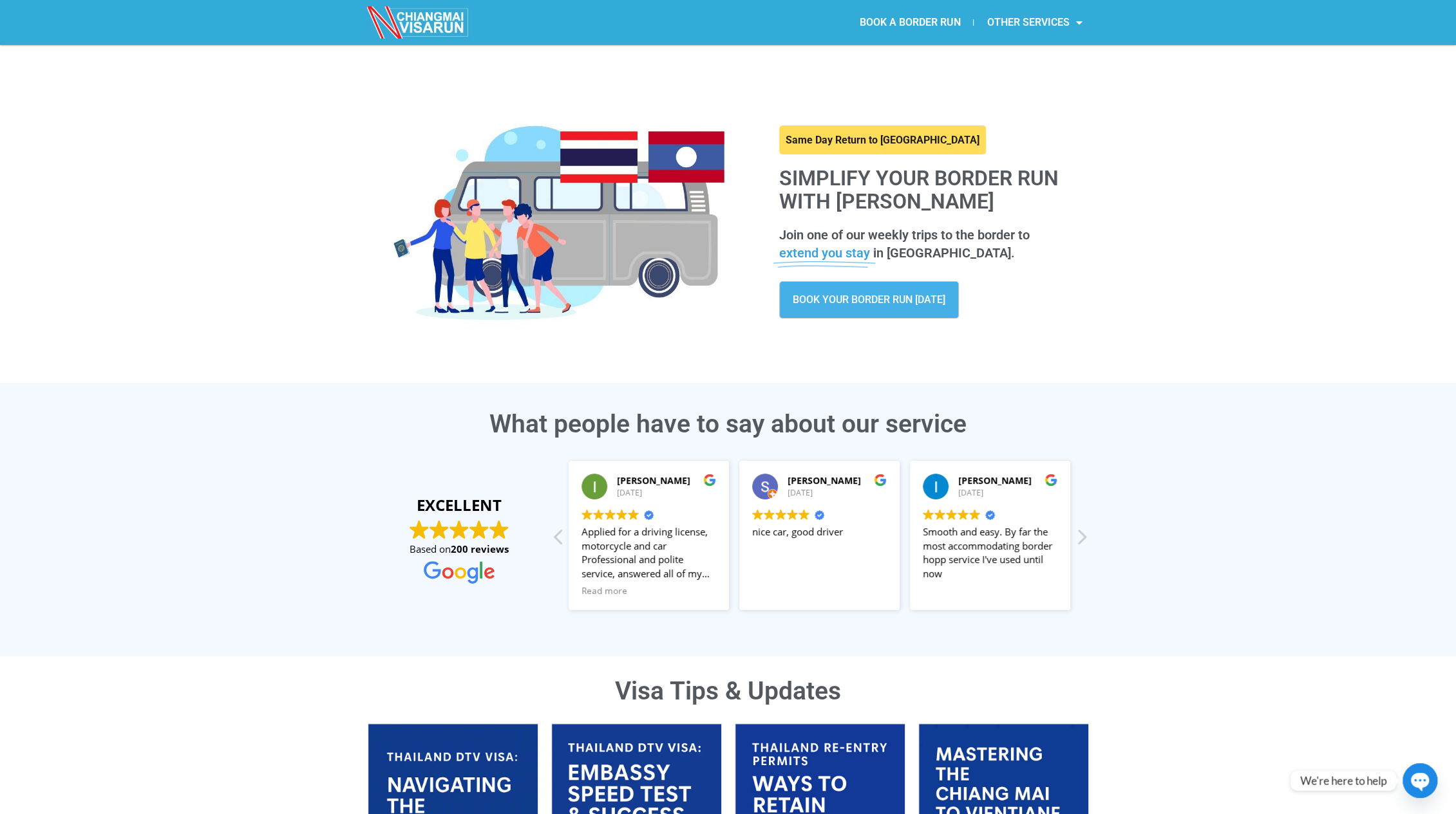
click at [1027, 19] on link "OTHER SERVICES" at bounding box center [1034, 22] width 121 height 30
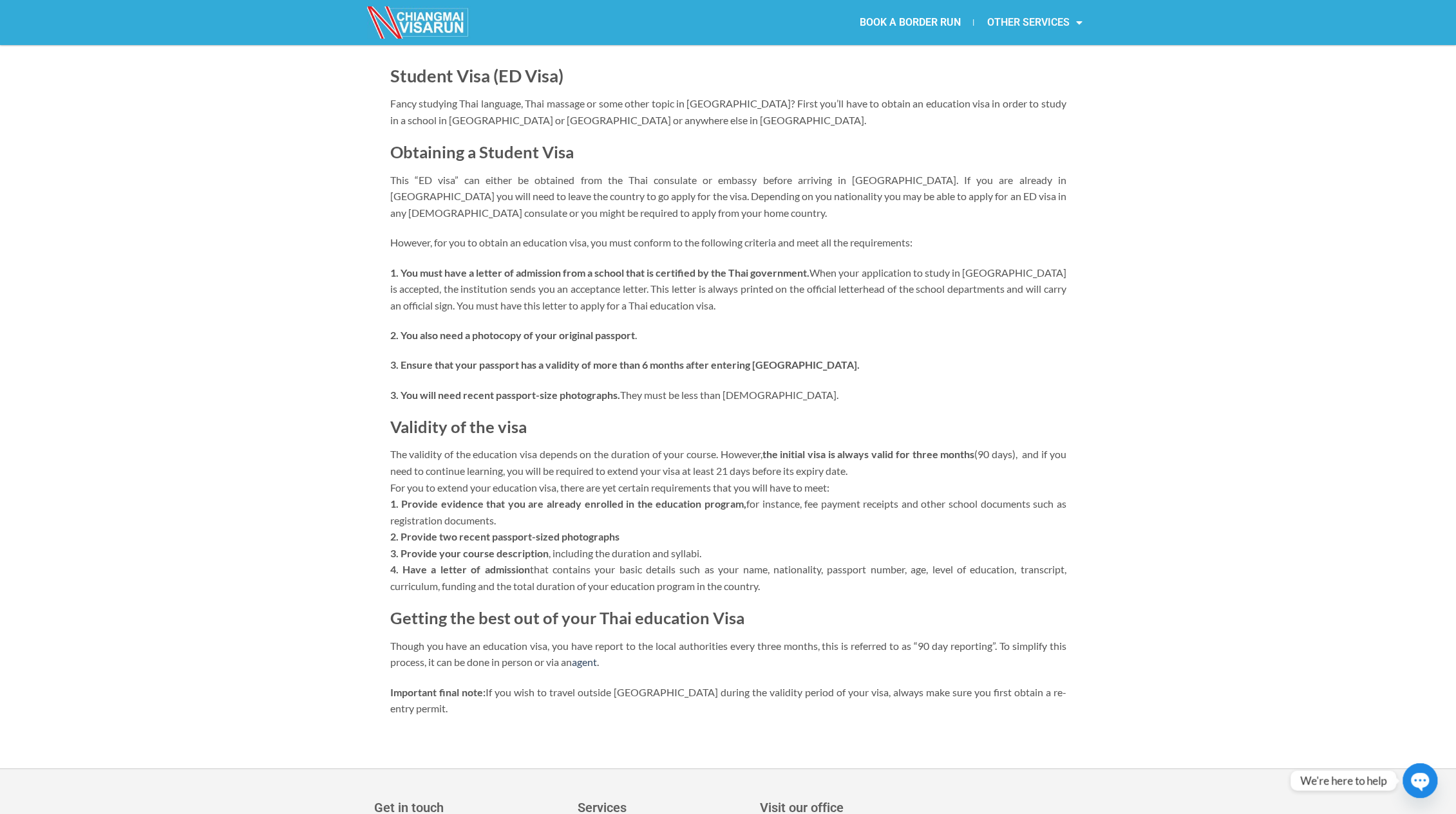
click at [1027, 19] on link "OTHER SERVICES" at bounding box center [1034, 22] width 121 height 30
click at [1092, 85] on link "Thai Driving License Support" at bounding box center [1051, 83] width 154 height 25
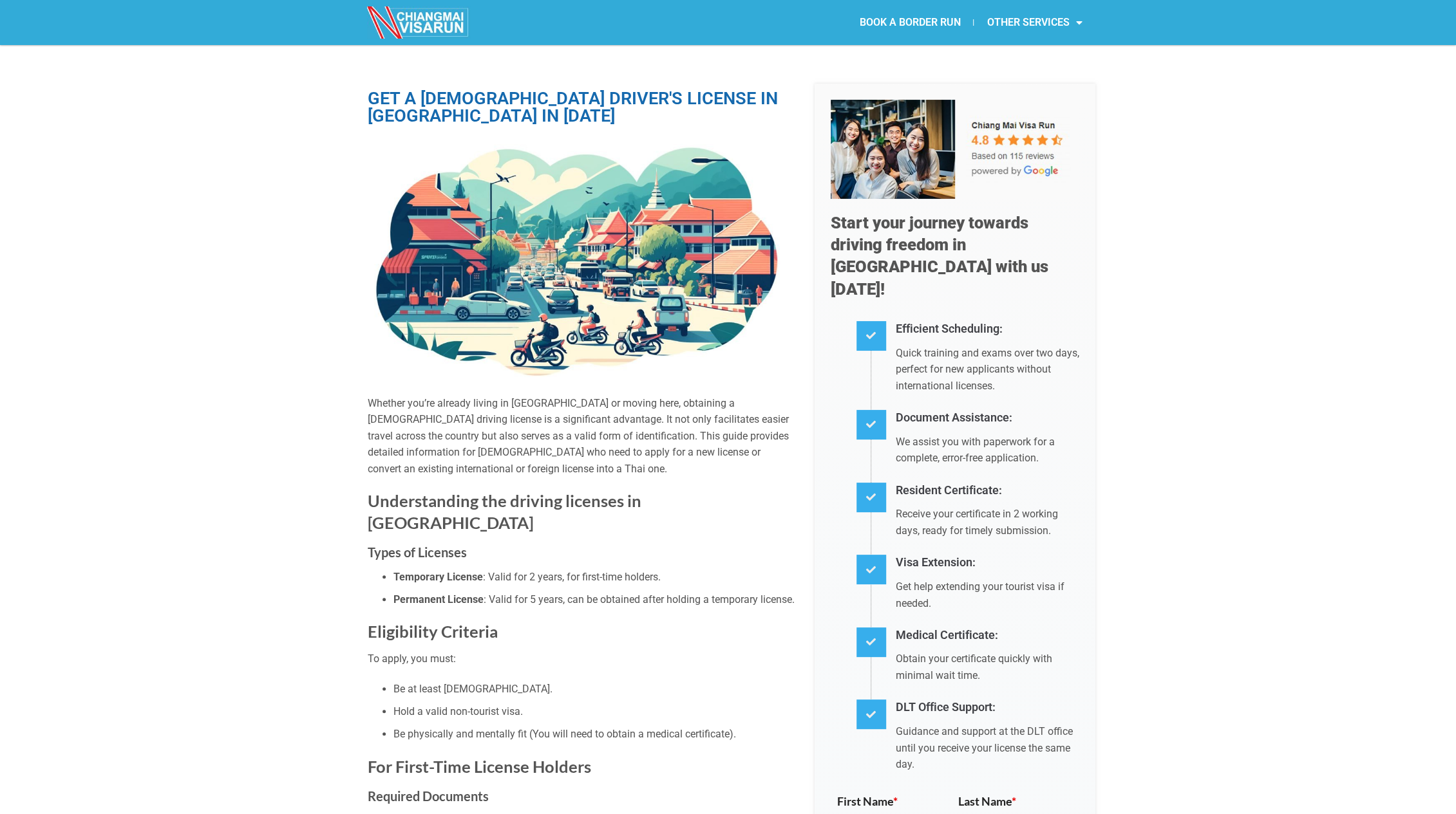
drag, startPoint x: 1025, startPoint y: 174, endPoint x: 658, endPoint y: -127, distance: 474.6
